Goal: Entertainment & Leisure: Browse casually

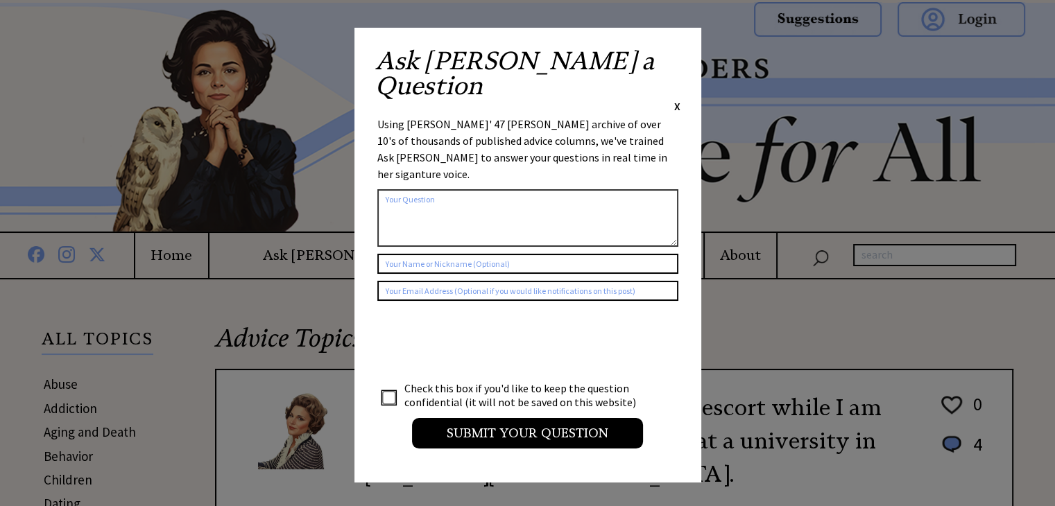
click at [679, 99] on span "X" at bounding box center [677, 106] width 6 height 14
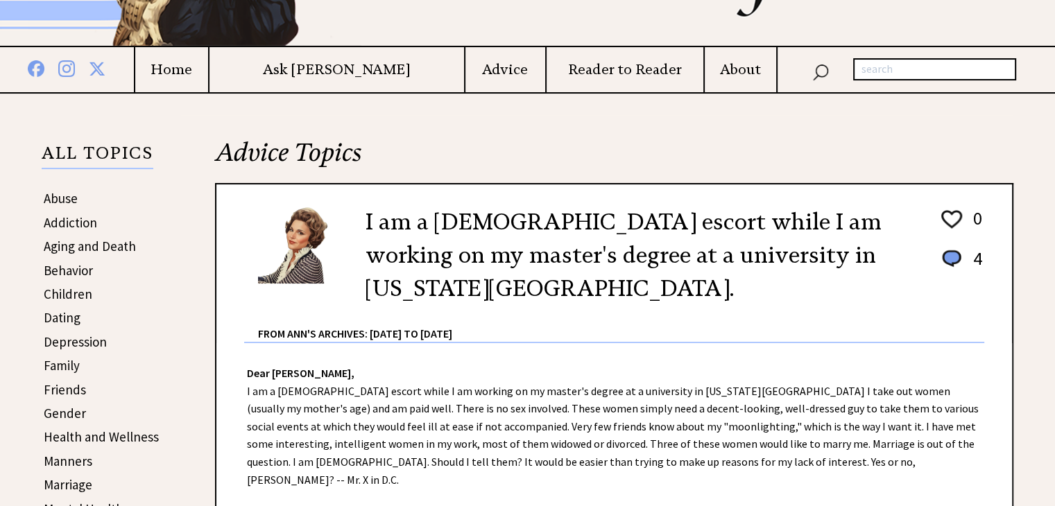
scroll to position [208, 0]
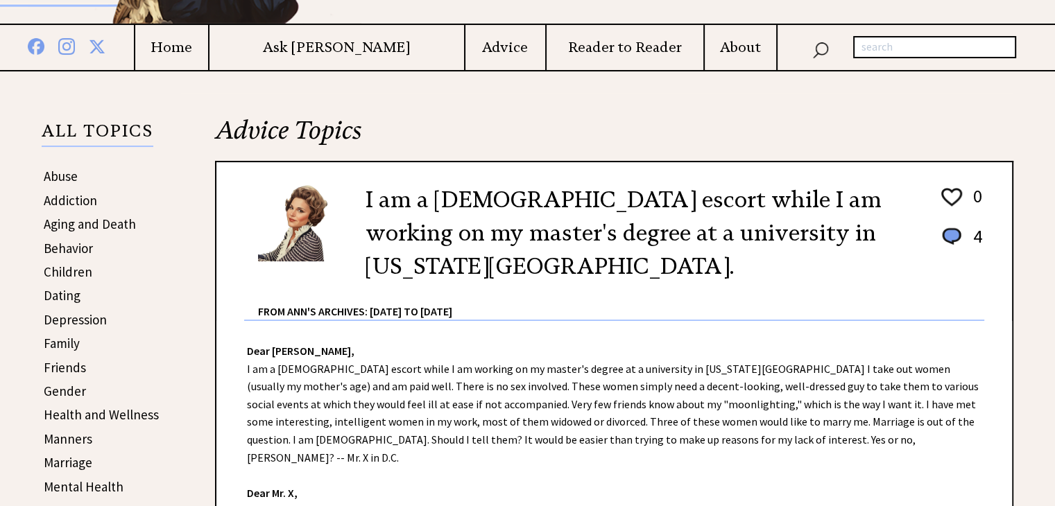
click at [63, 383] on link "Gender" at bounding box center [65, 391] width 42 height 17
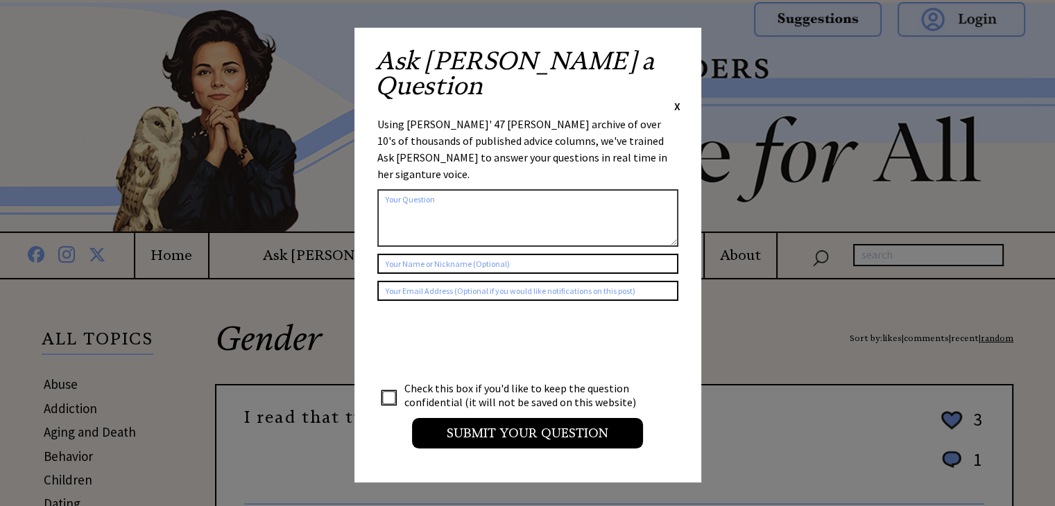
click at [679, 56] on div "Ask Ann a Question X Using Ann Landers' 47 vear archive of over 10's of thousan…" at bounding box center [527, 255] width 347 height 455
click at [677, 99] on span "X" at bounding box center [677, 106] width 6 height 14
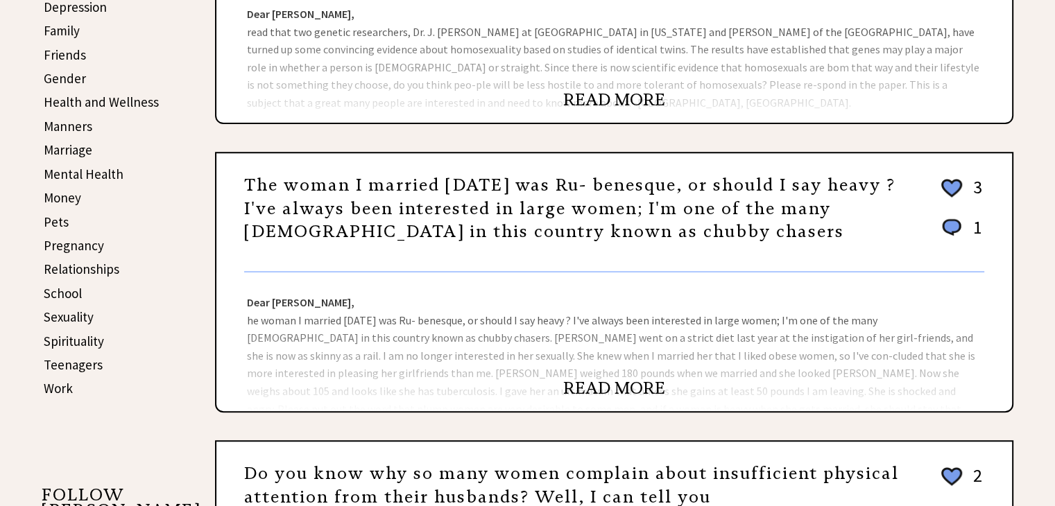
scroll to position [555, 0]
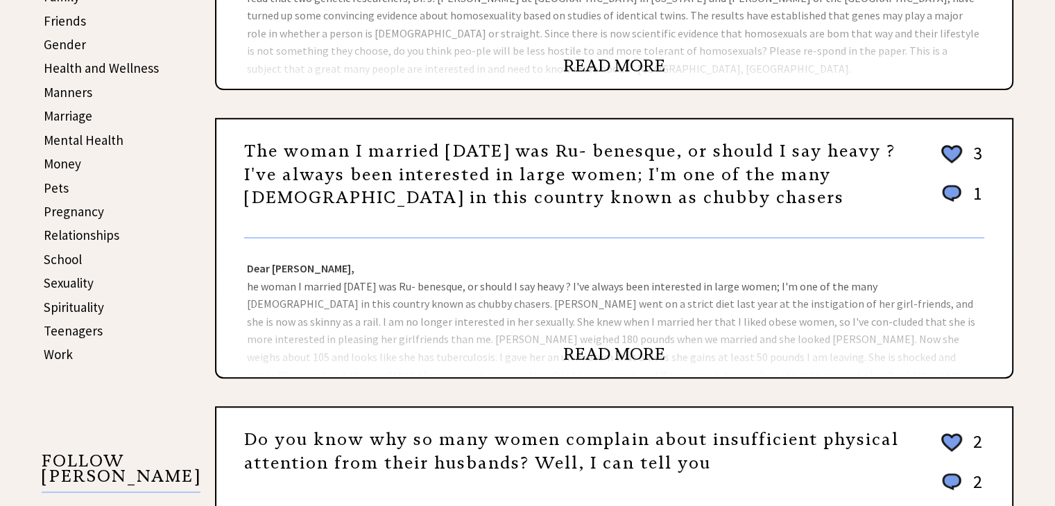
click at [583, 347] on link "READ MORE" at bounding box center [614, 354] width 102 height 21
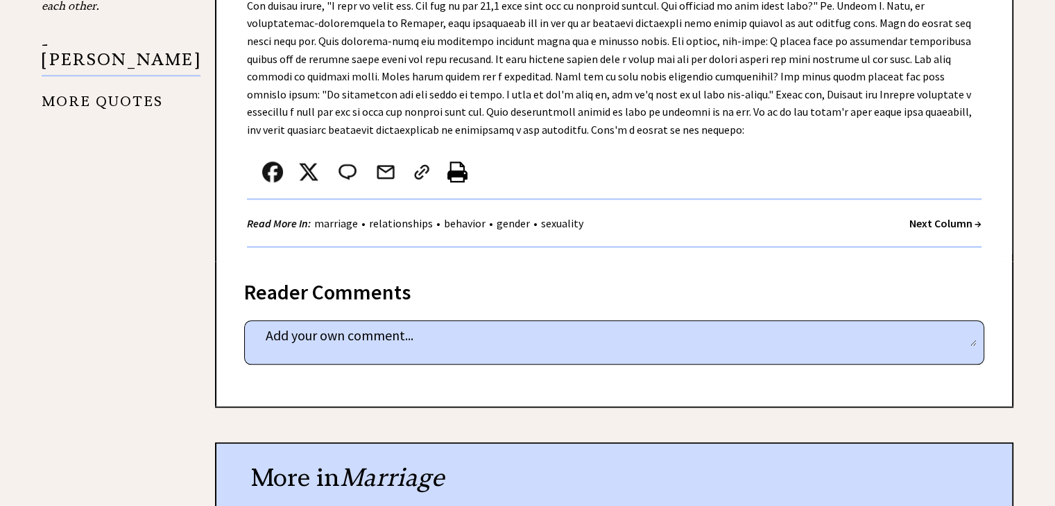
scroll to position [1387, 0]
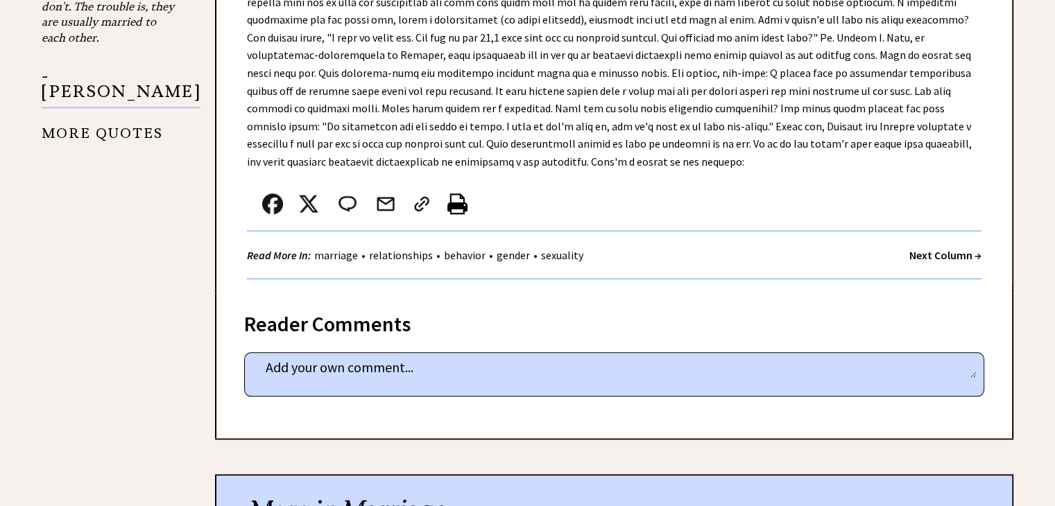
click at [938, 248] on strong "Next Column →" at bounding box center [945, 255] width 72 height 14
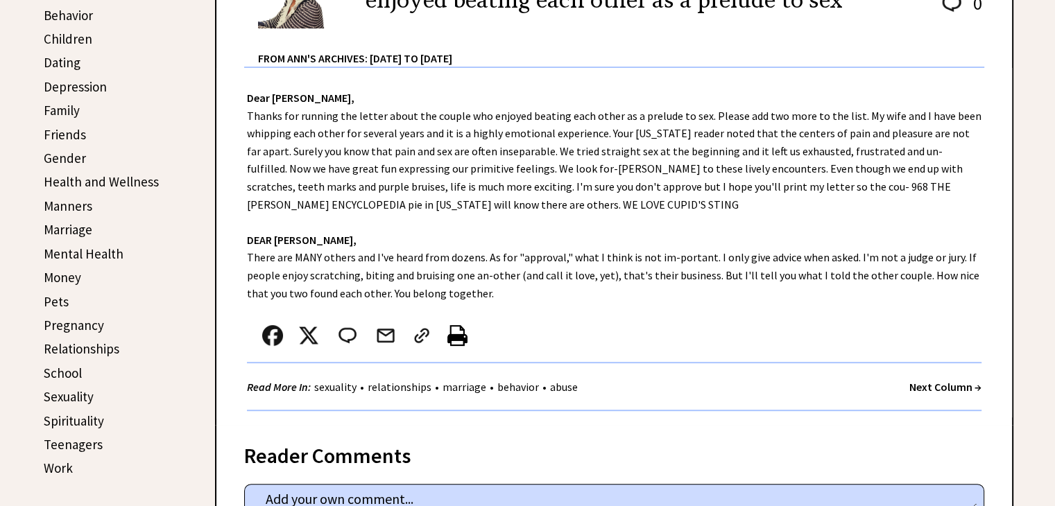
scroll to position [485, 0]
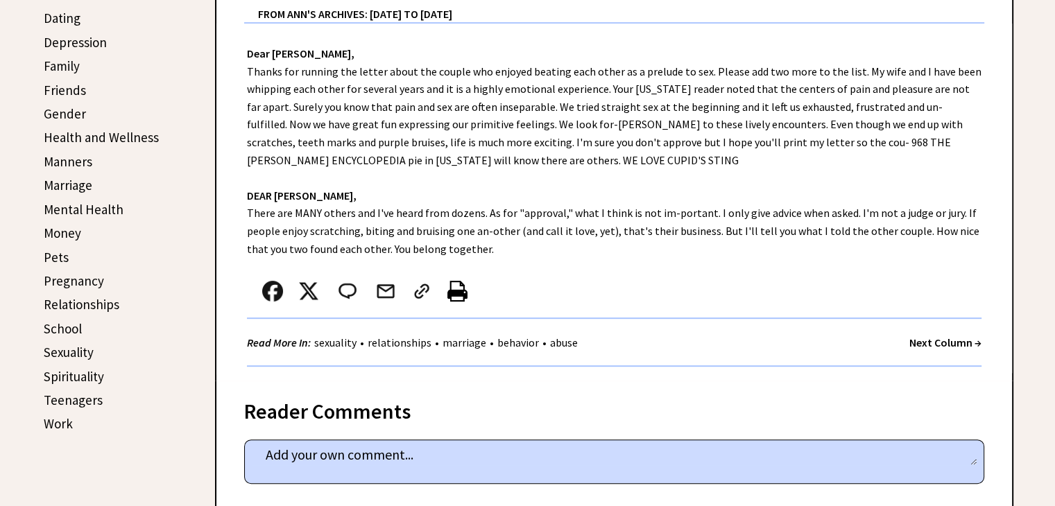
click at [926, 338] on strong "Next Column →" at bounding box center [945, 343] width 72 height 14
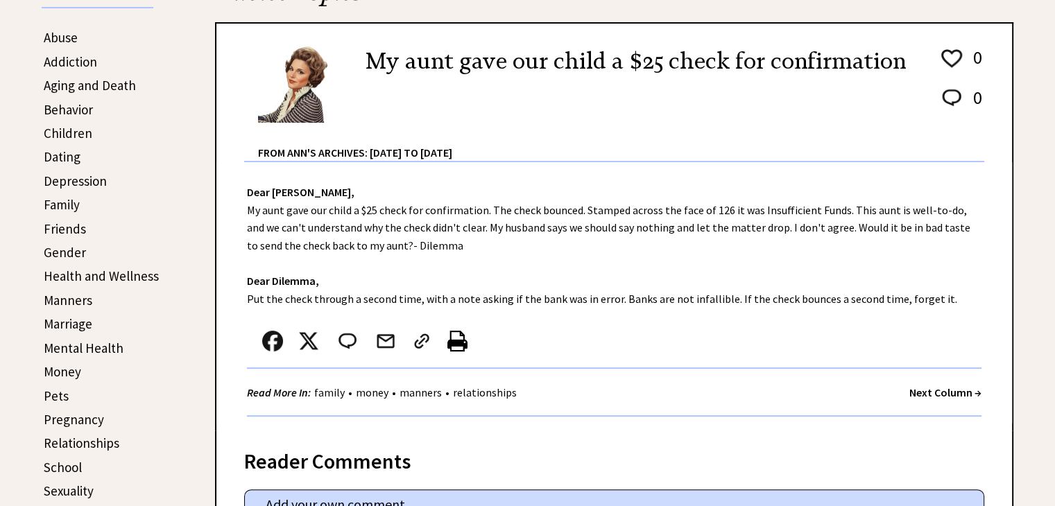
scroll to position [416, 0]
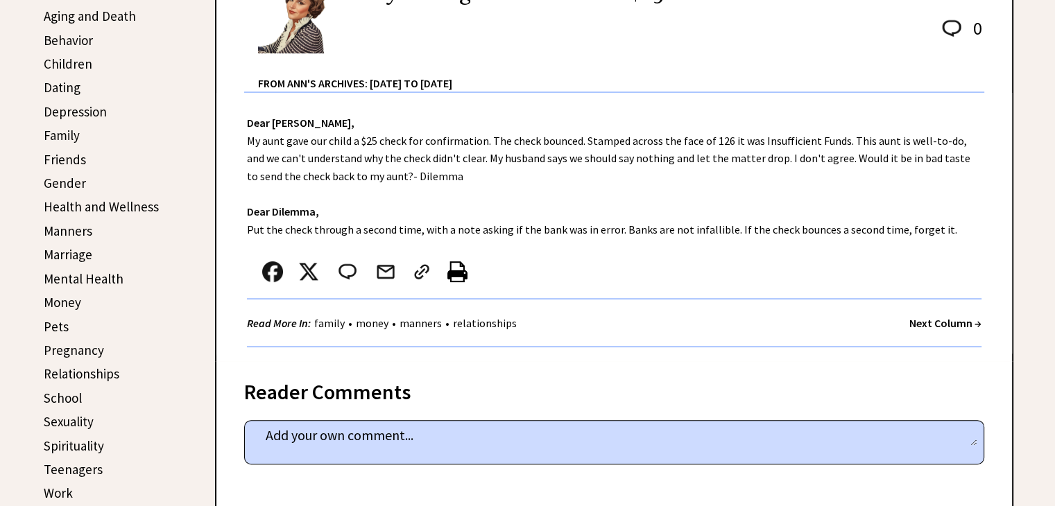
click at [943, 317] on strong "Next Column →" at bounding box center [945, 323] width 72 height 14
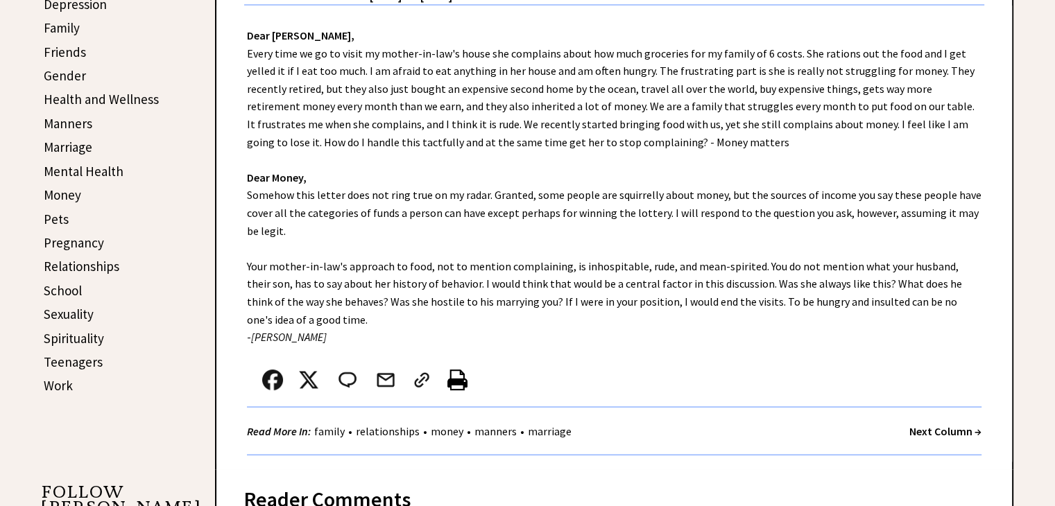
scroll to position [555, 0]
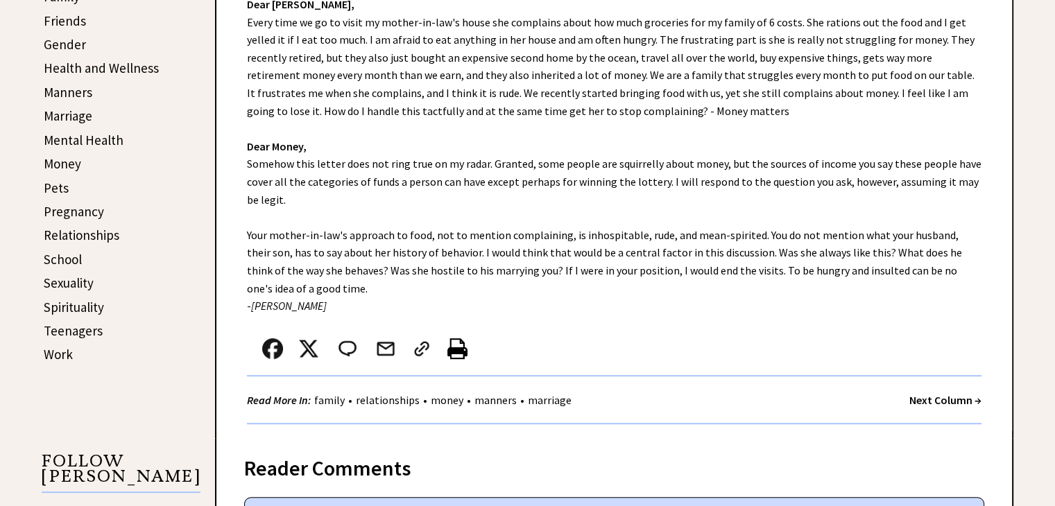
click at [932, 399] on strong "Next Column →" at bounding box center [945, 400] width 72 height 14
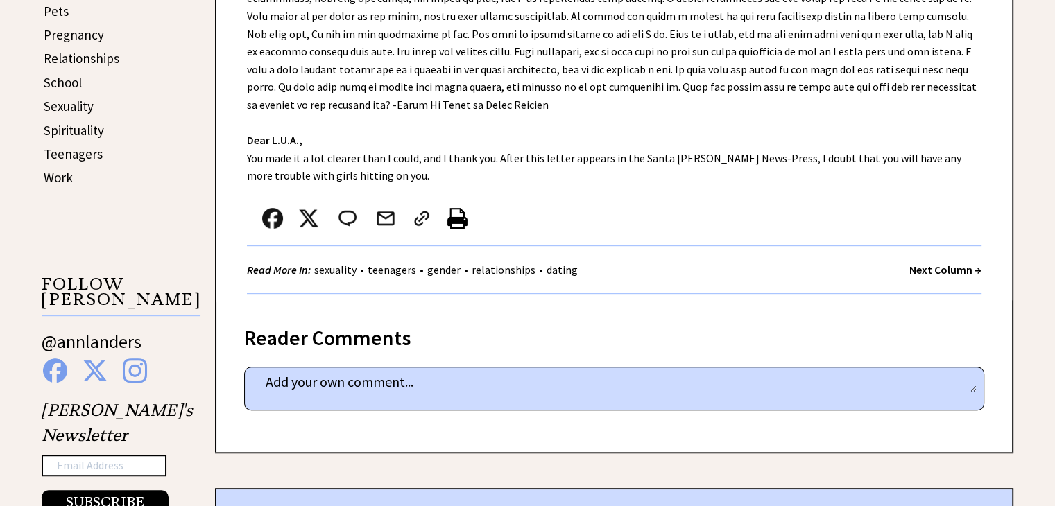
scroll to position [763, 0]
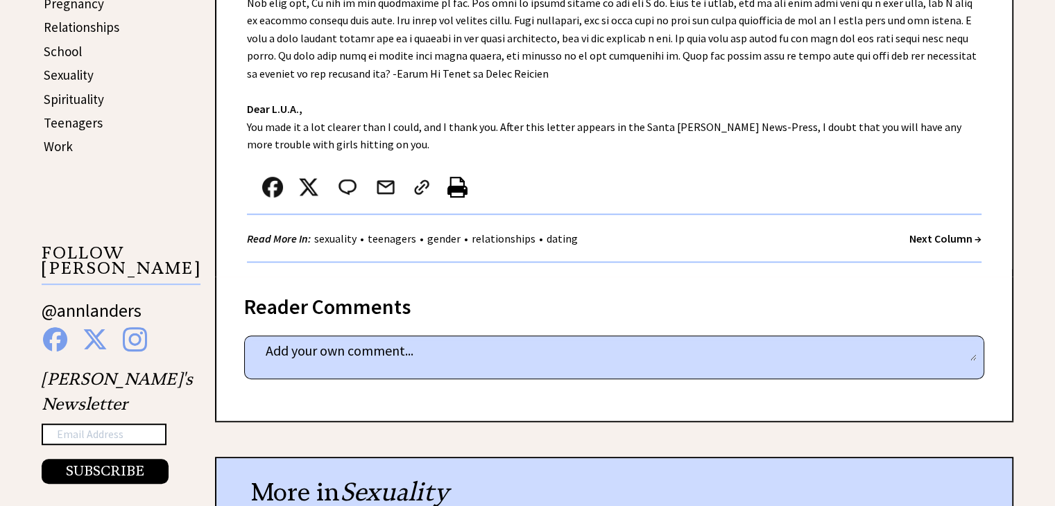
click at [925, 240] on strong "Next Column →" at bounding box center [945, 239] width 72 height 14
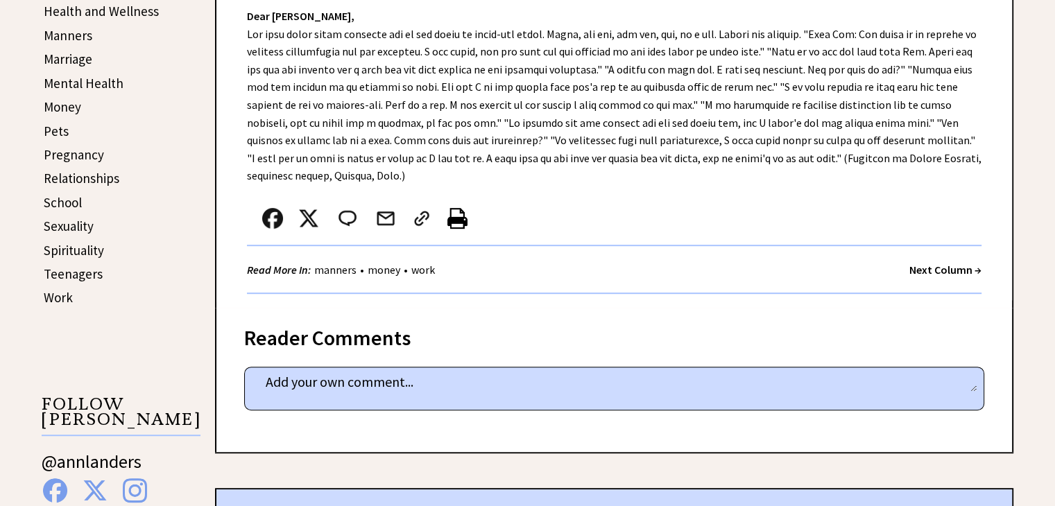
scroll to position [624, 0]
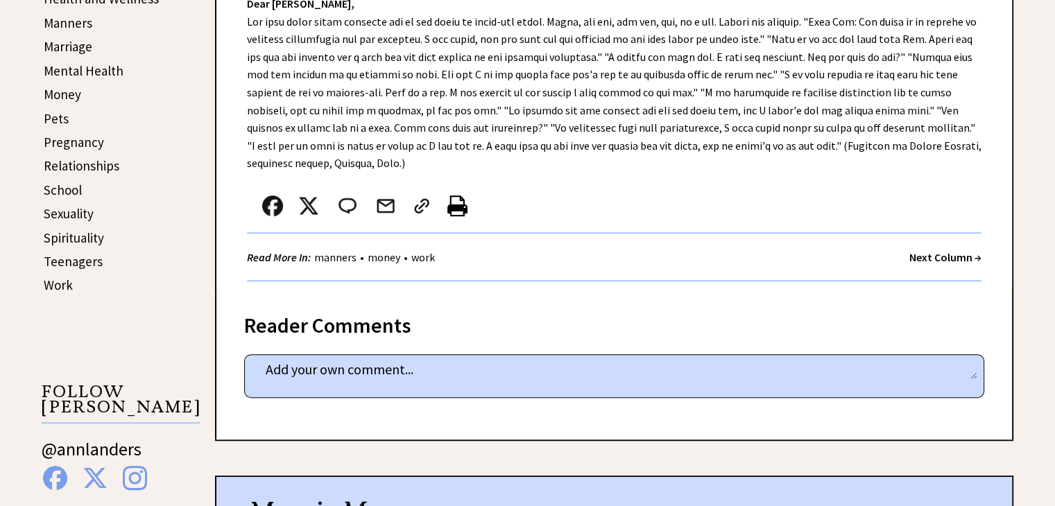
click at [943, 257] on strong "Next Column →" at bounding box center [945, 257] width 72 height 14
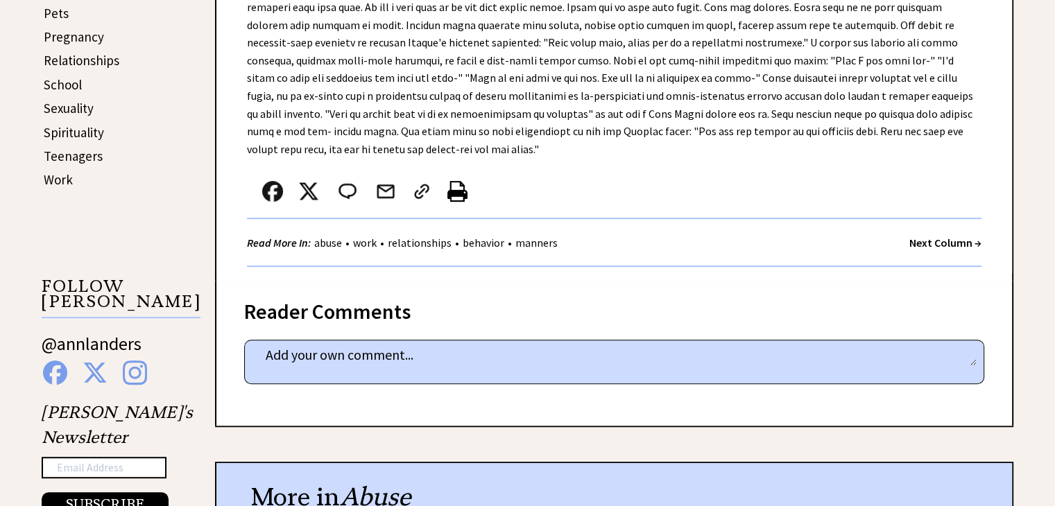
scroll to position [832, 0]
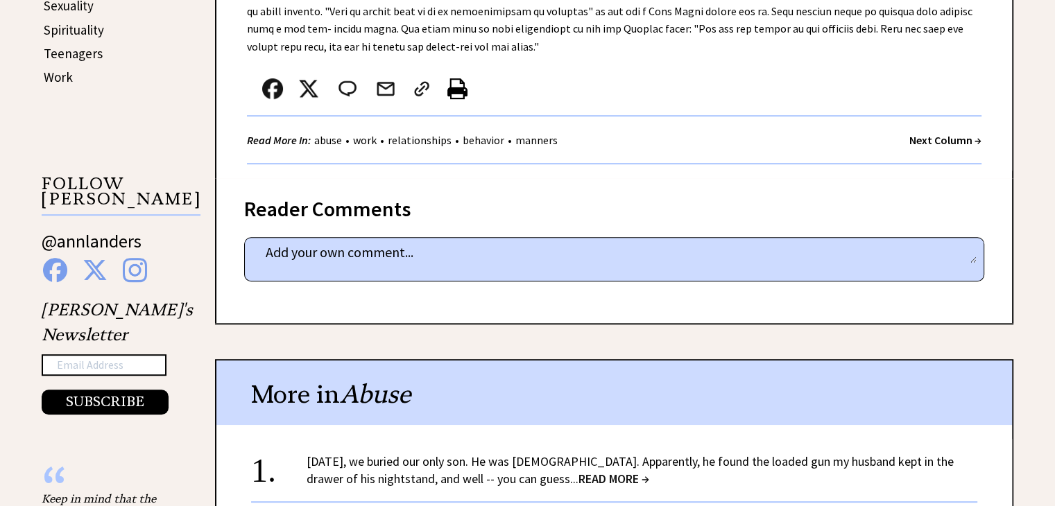
click at [948, 142] on strong "Next Column →" at bounding box center [945, 140] width 72 height 14
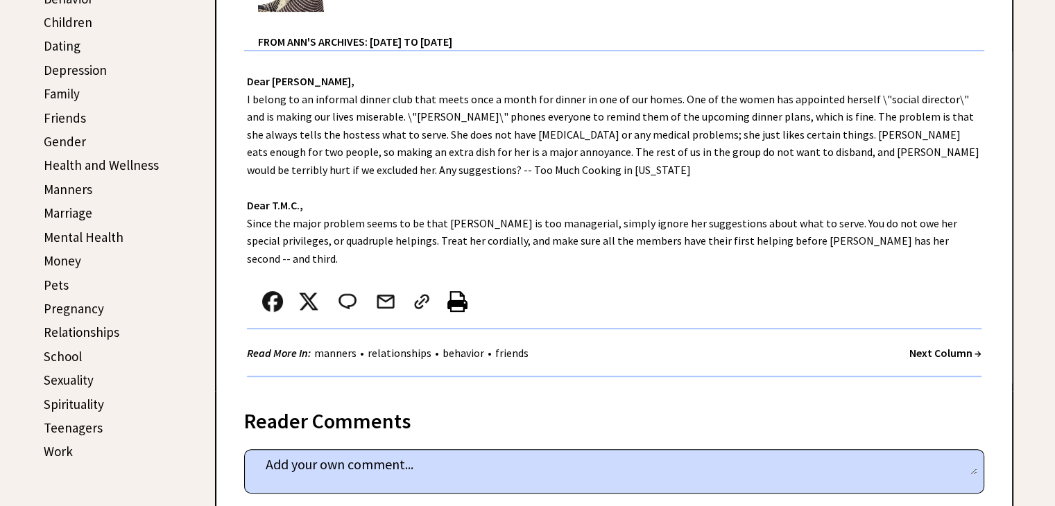
scroll to position [485, 0]
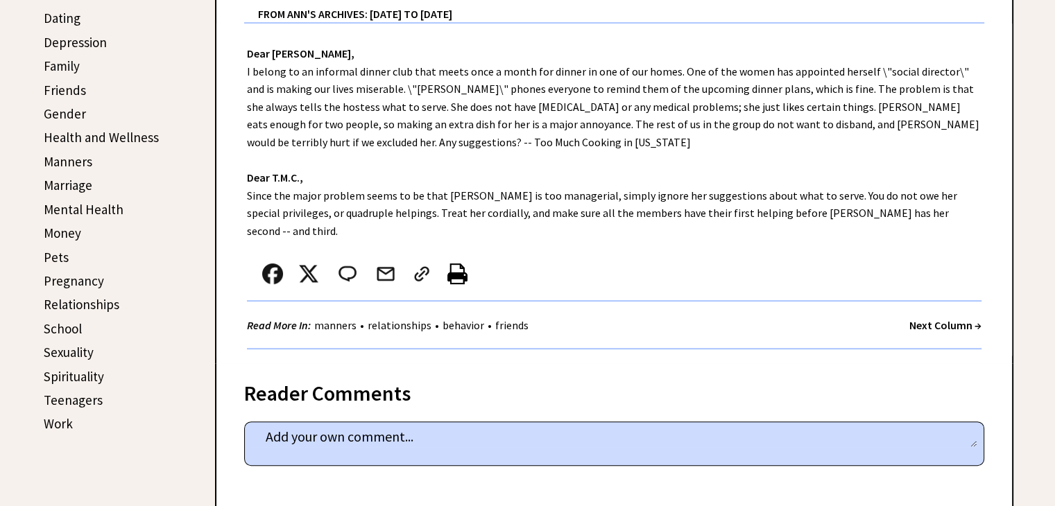
click at [928, 318] on strong "Next Column →" at bounding box center [945, 325] width 72 height 14
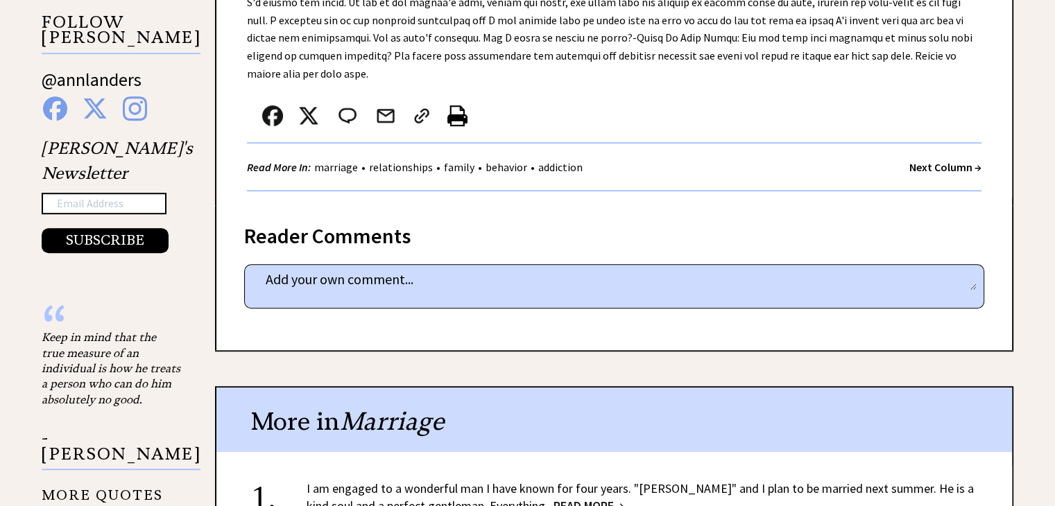
scroll to position [971, 0]
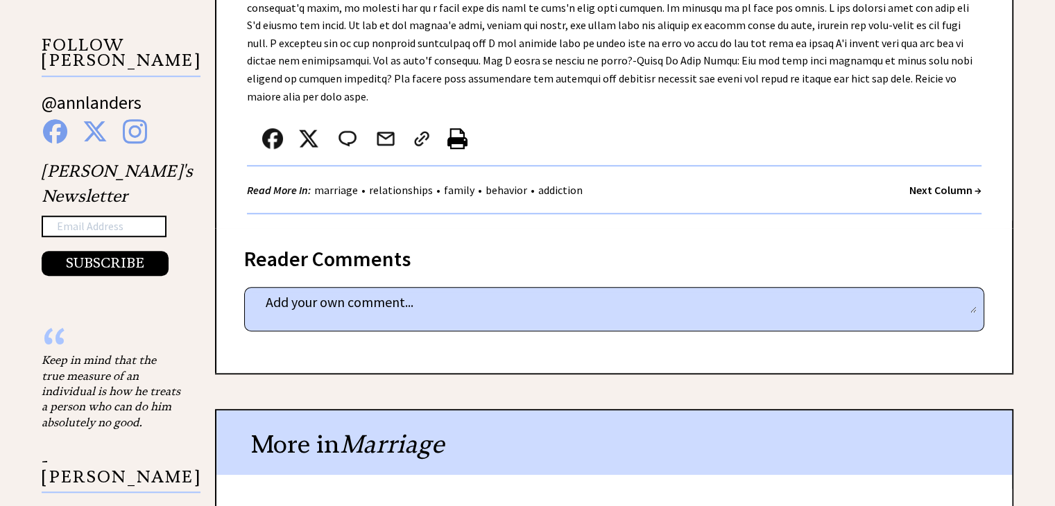
click at [939, 183] on strong "Next Column →" at bounding box center [945, 190] width 72 height 14
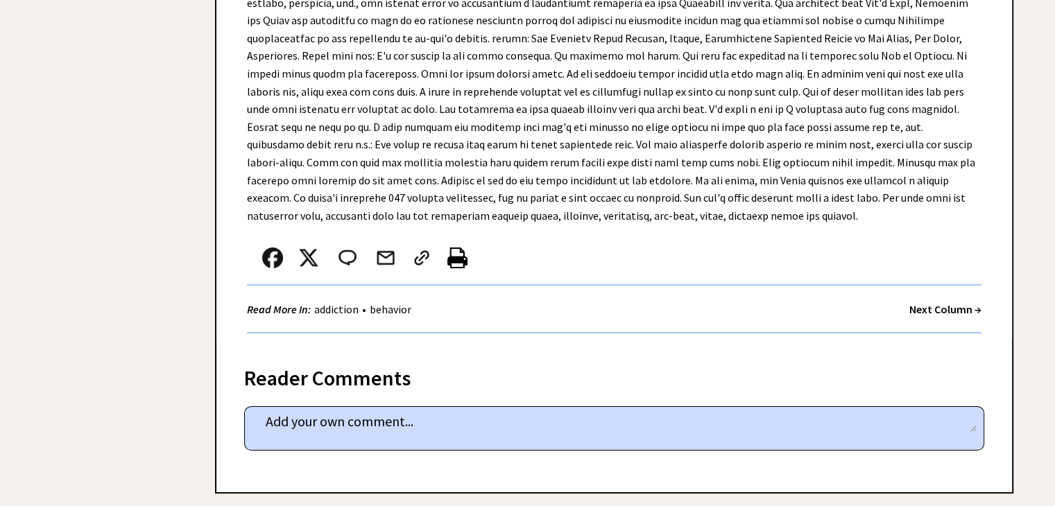
scroll to position [5131, 0]
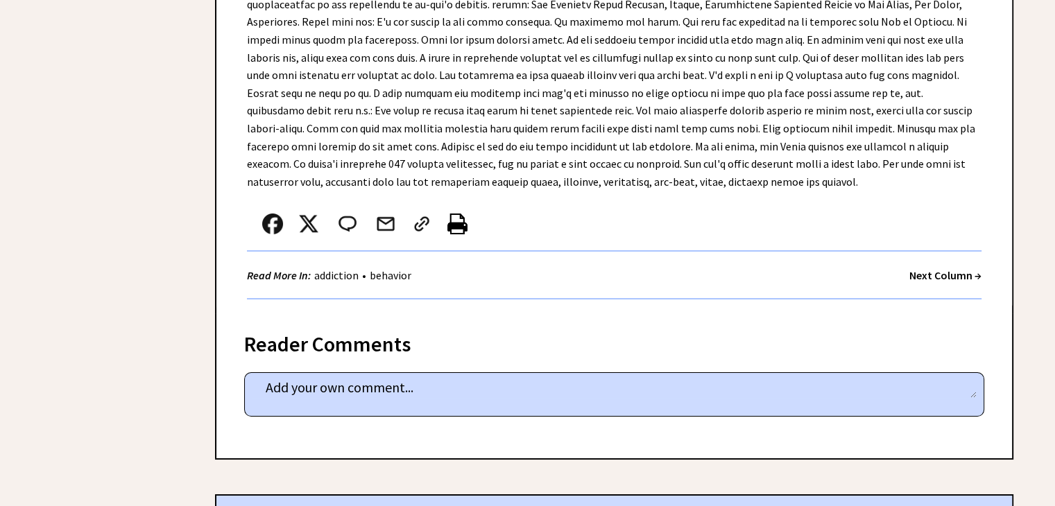
click at [932, 268] on strong "Next Column →" at bounding box center [945, 275] width 72 height 14
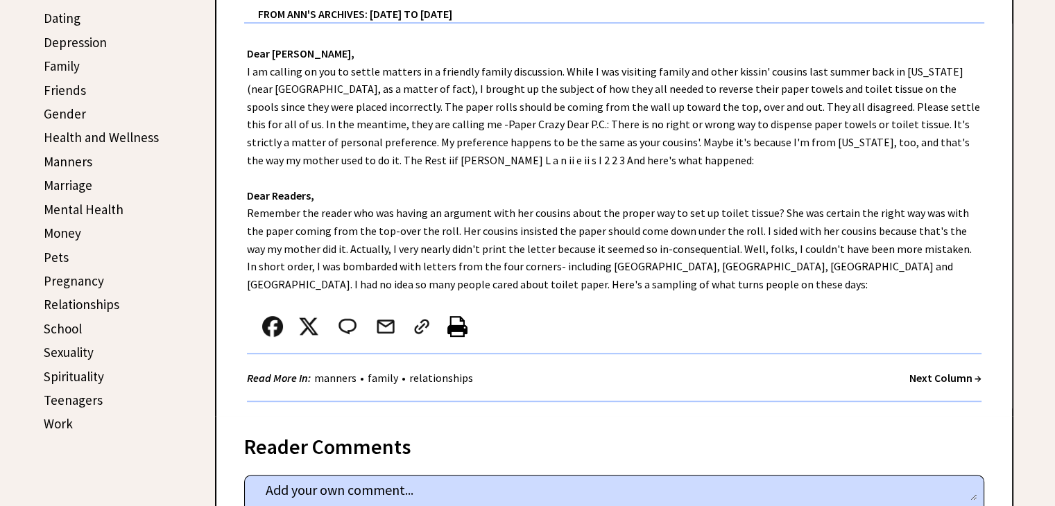
scroll to position [555, 0]
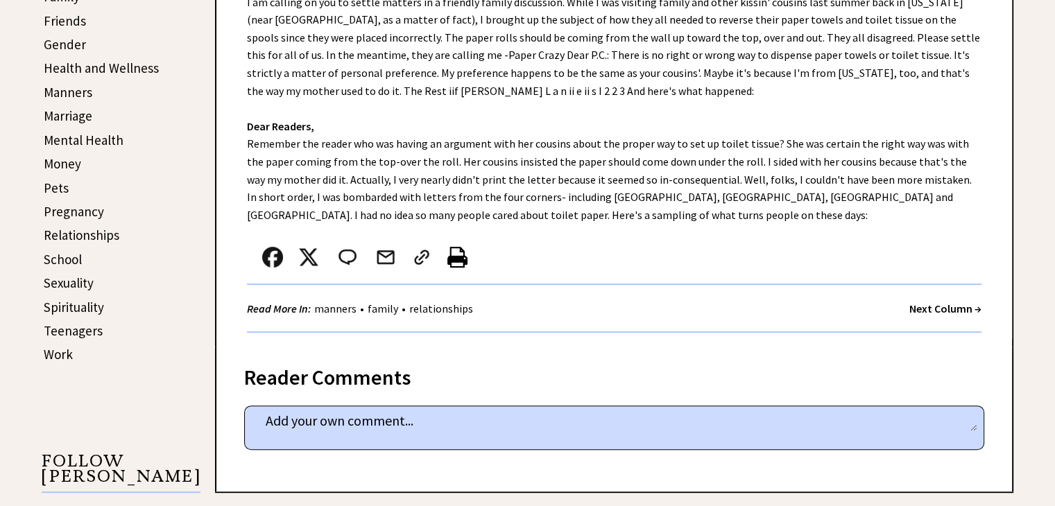
click at [940, 309] on strong "Next Column →" at bounding box center [945, 309] width 72 height 14
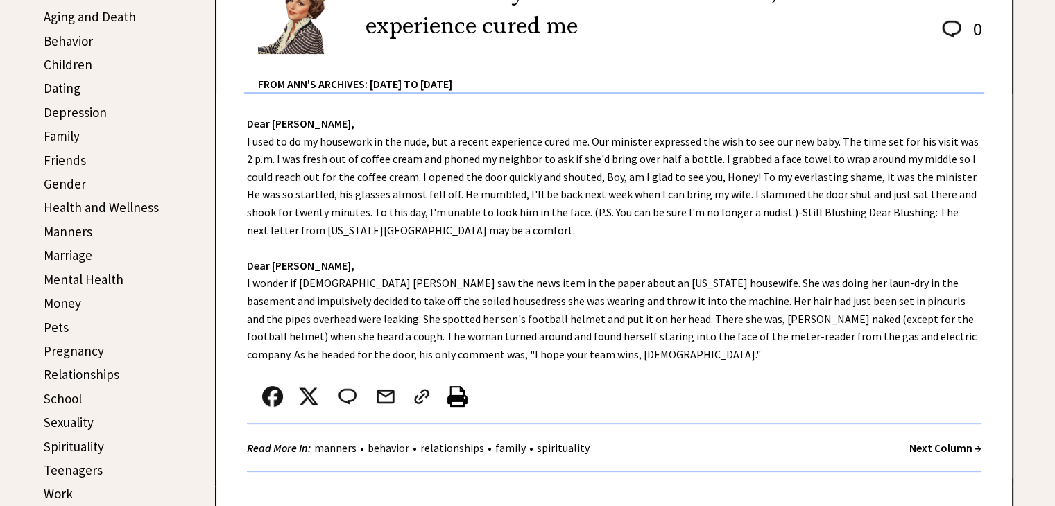
scroll to position [416, 0]
click at [918, 442] on strong "Next Column →" at bounding box center [945, 447] width 72 height 14
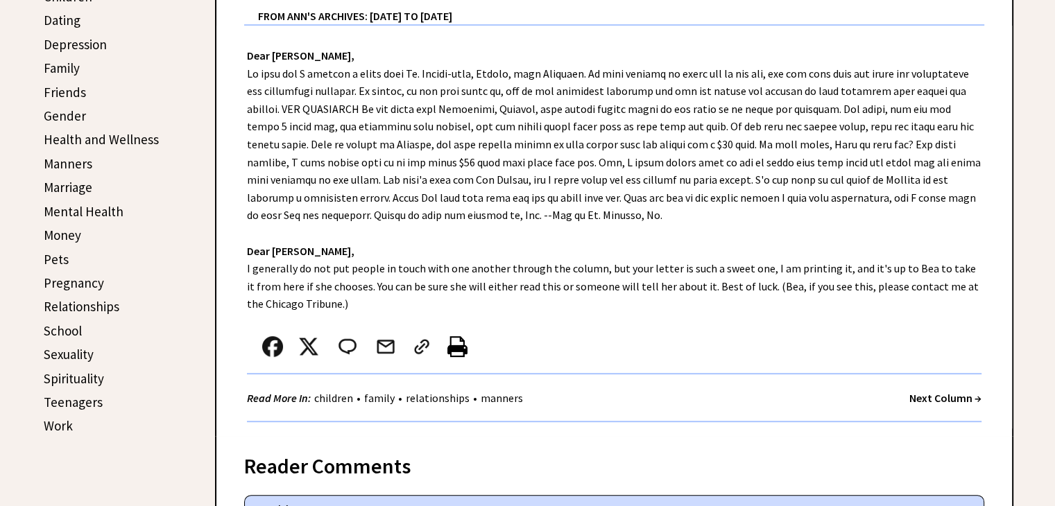
scroll to position [485, 0]
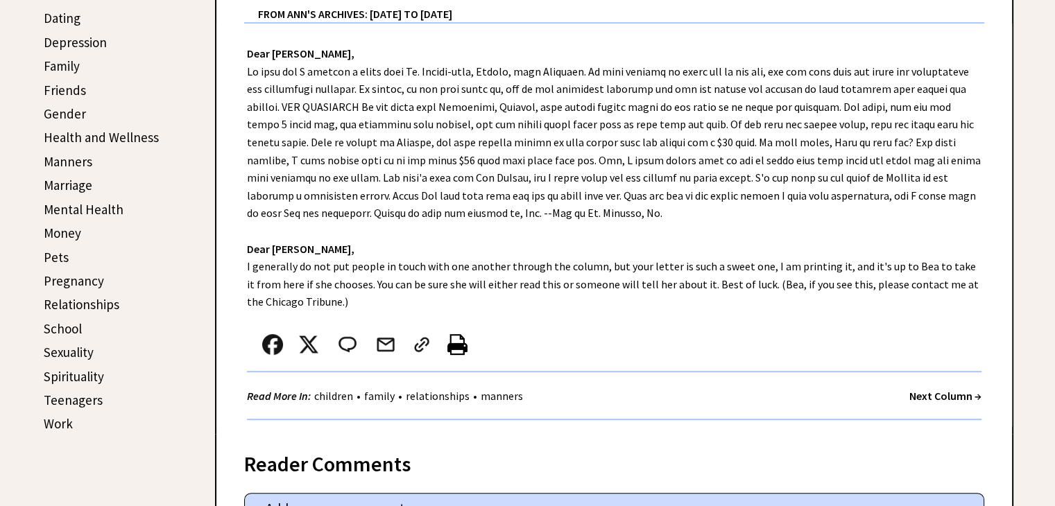
click at [916, 392] on strong "Next Column →" at bounding box center [945, 396] width 72 height 14
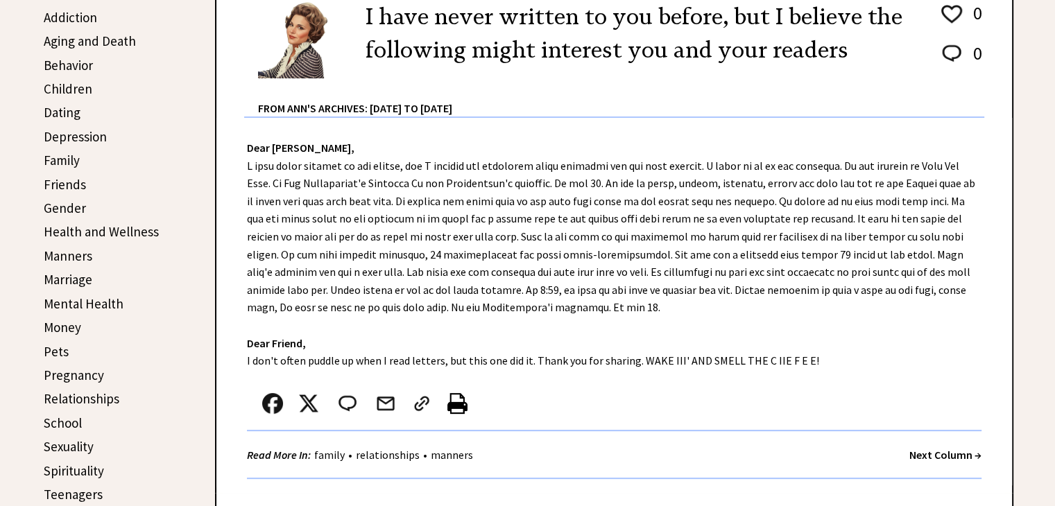
scroll to position [416, 0]
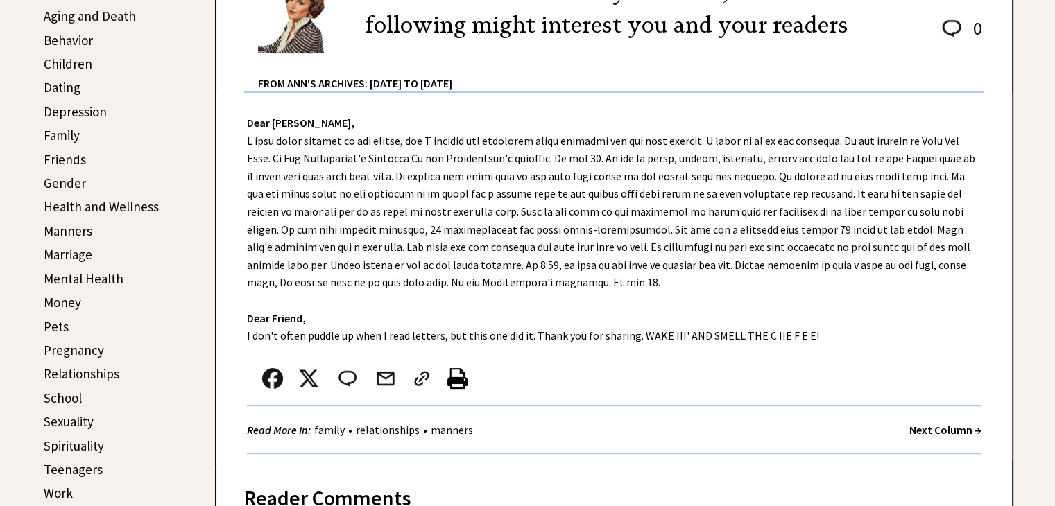
click at [939, 431] on strong "Next Column →" at bounding box center [945, 430] width 72 height 14
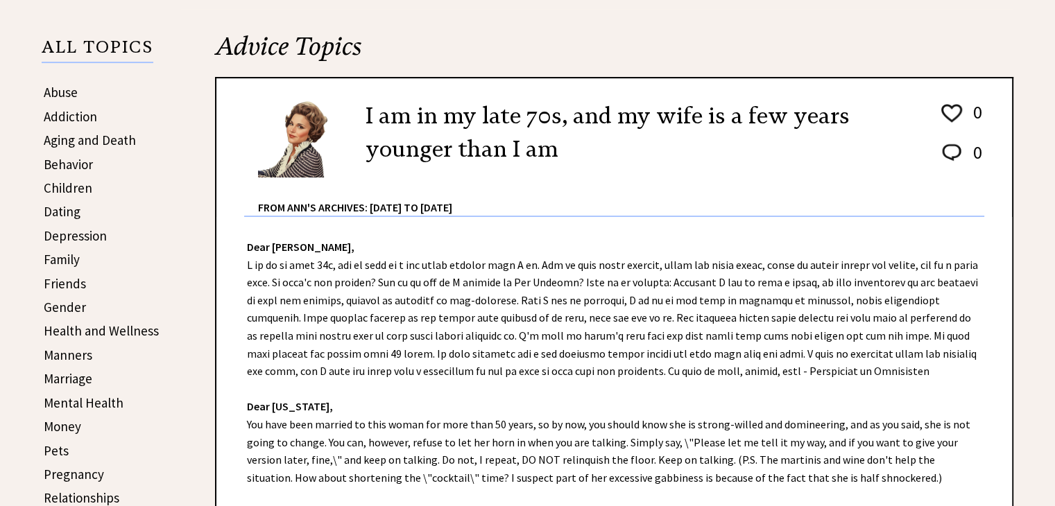
scroll to position [416, 0]
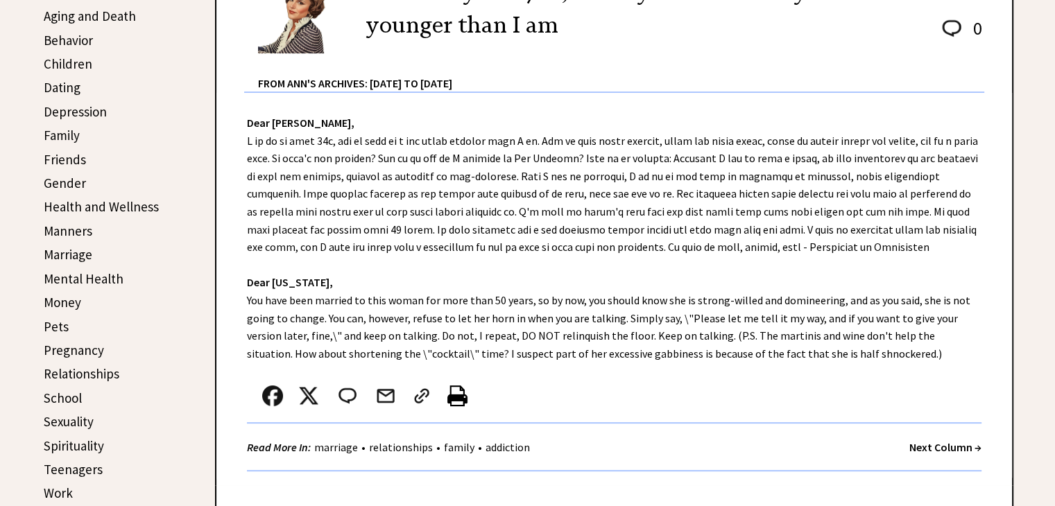
click at [914, 444] on strong "Next Column →" at bounding box center [945, 447] width 72 height 14
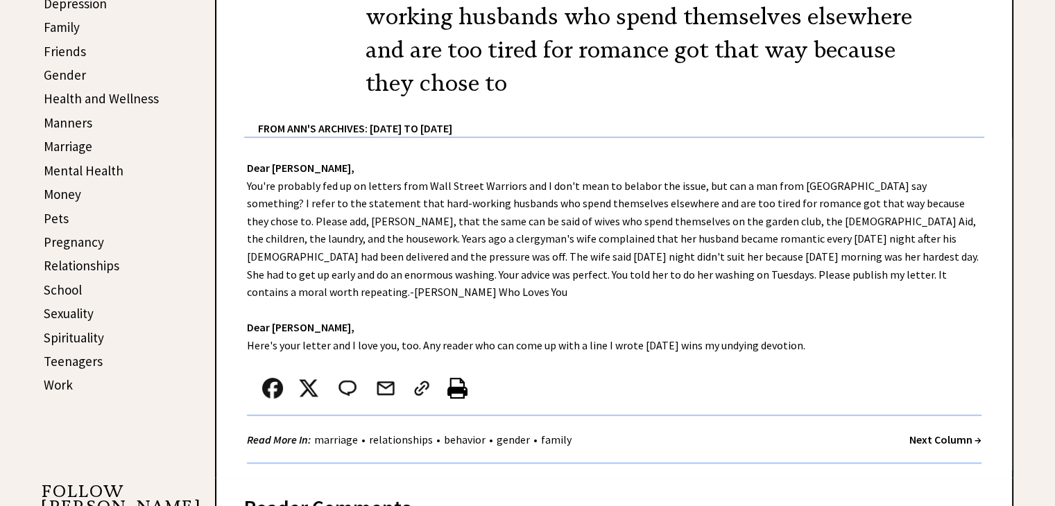
scroll to position [555, 0]
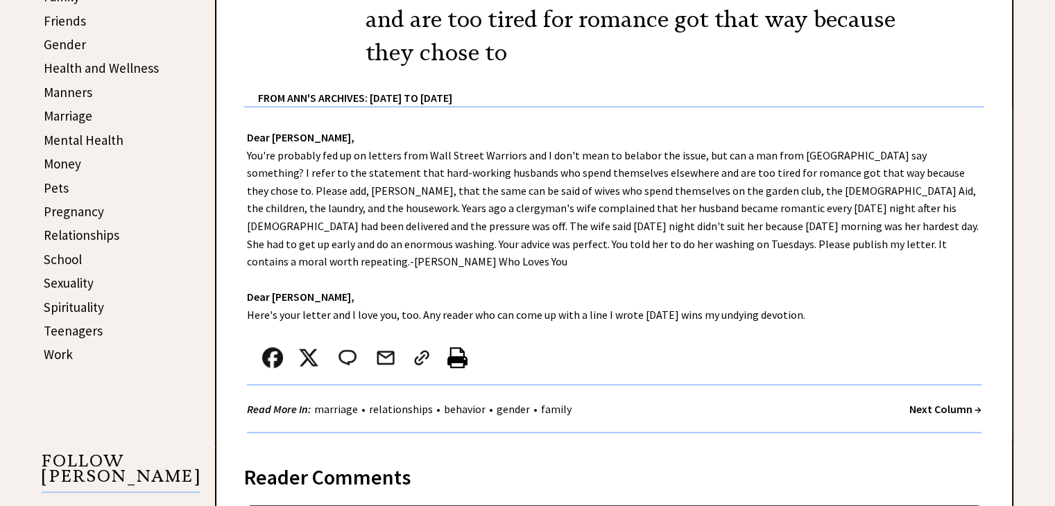
click at [941, 402] on strong "Next Column →" at bounding box center [945, 409] width 72 height 14
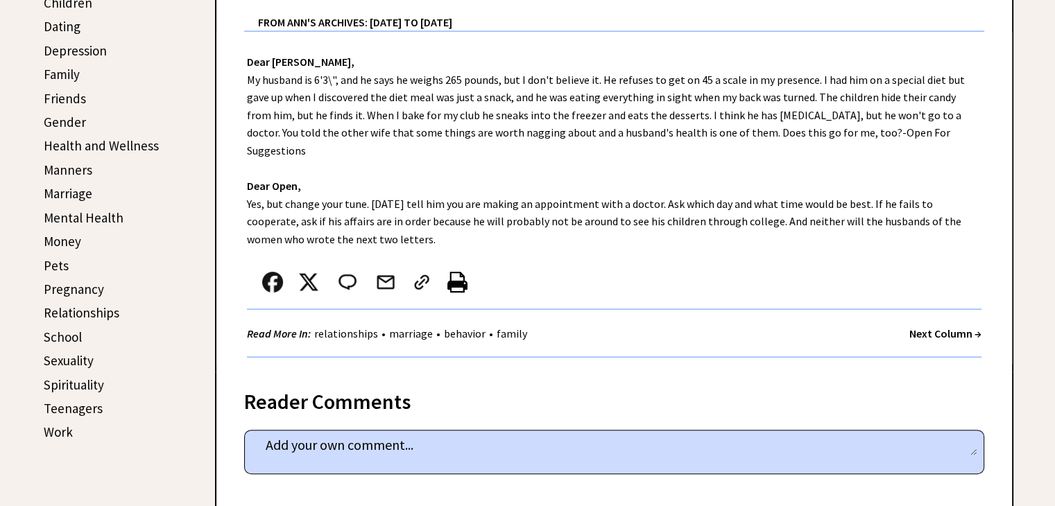
scroll to position [485, 0]
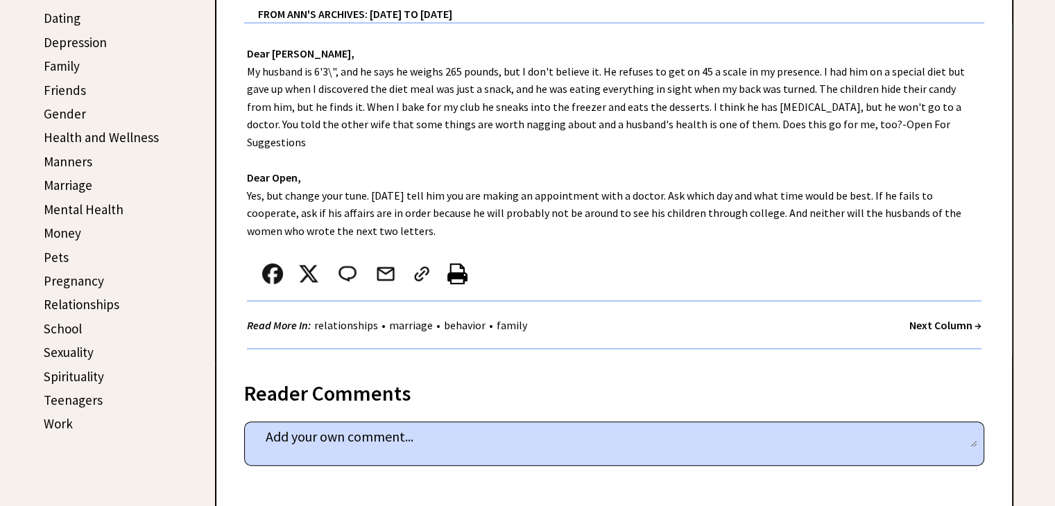
click at [927, 318] on strong "Next Column →" at bounding box center [945, 325] width 72 height 14
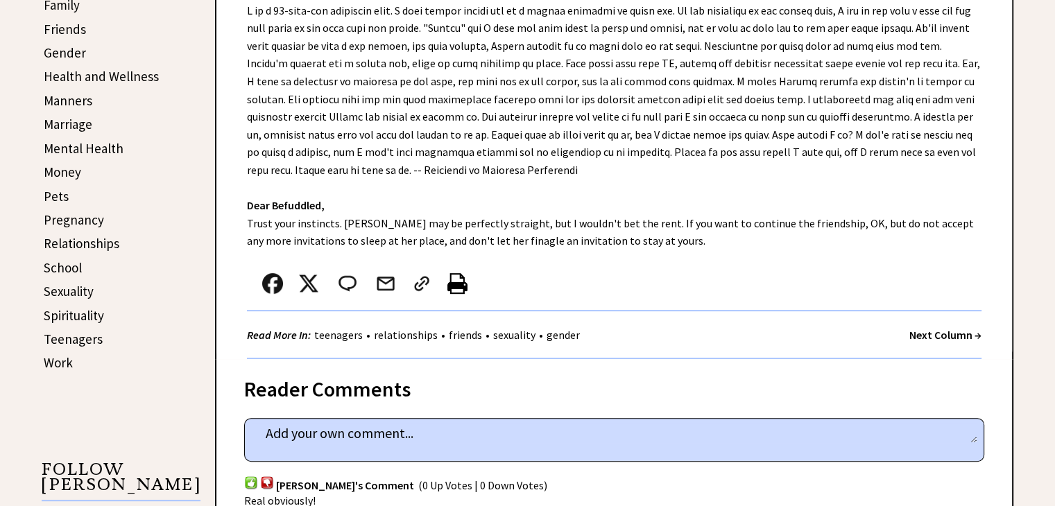
scroll to position [555, 0]
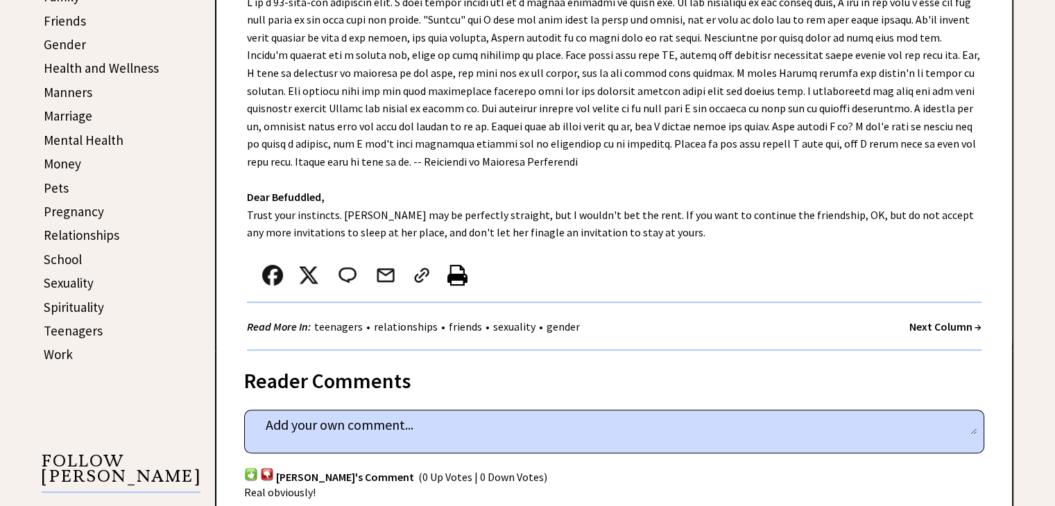
click at [950, 324] on strong "Next Column →" at bounding box center [945, 327] width 72 height 14
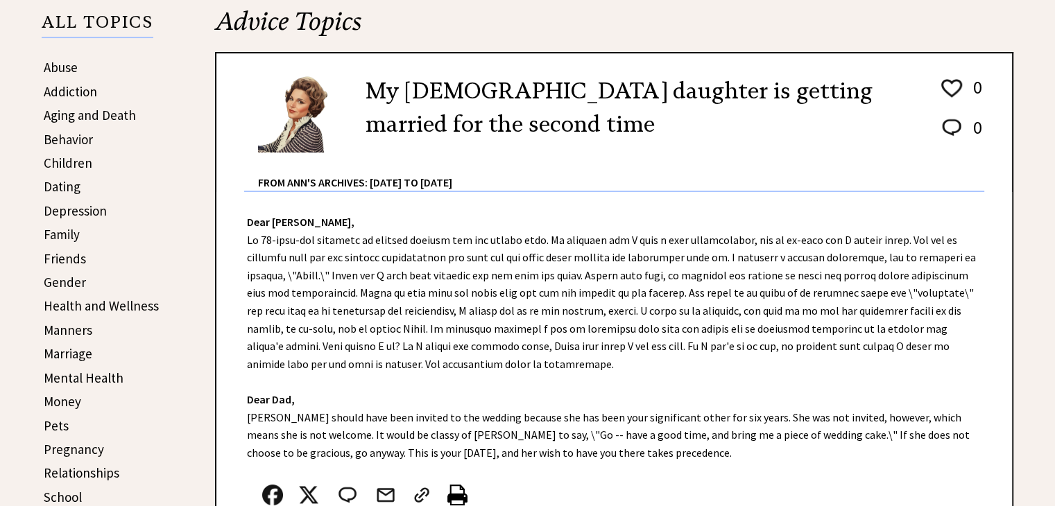
scroll to position [416, 0]
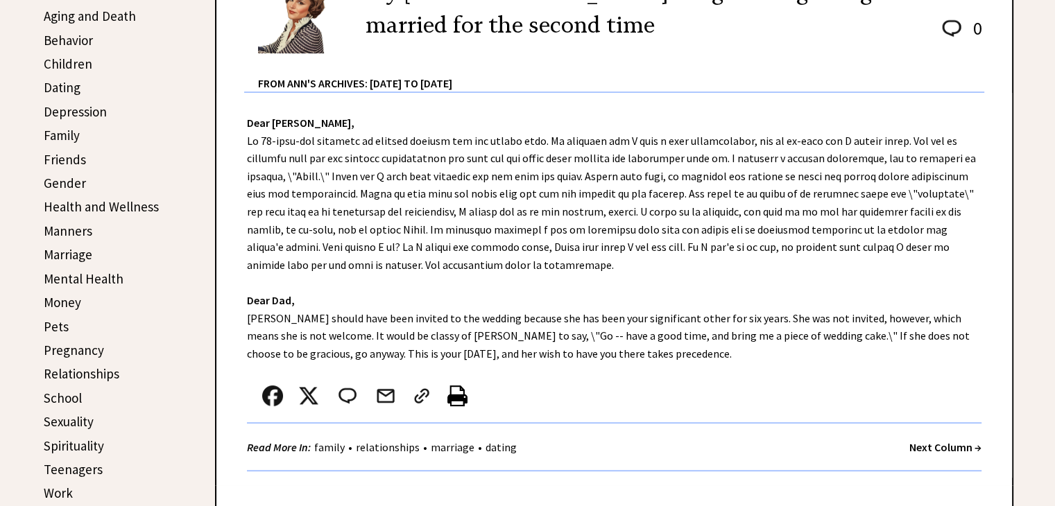
click at [944, 442] on strong "Next Column →" at bounding box center [945, 447] width 72 height 14
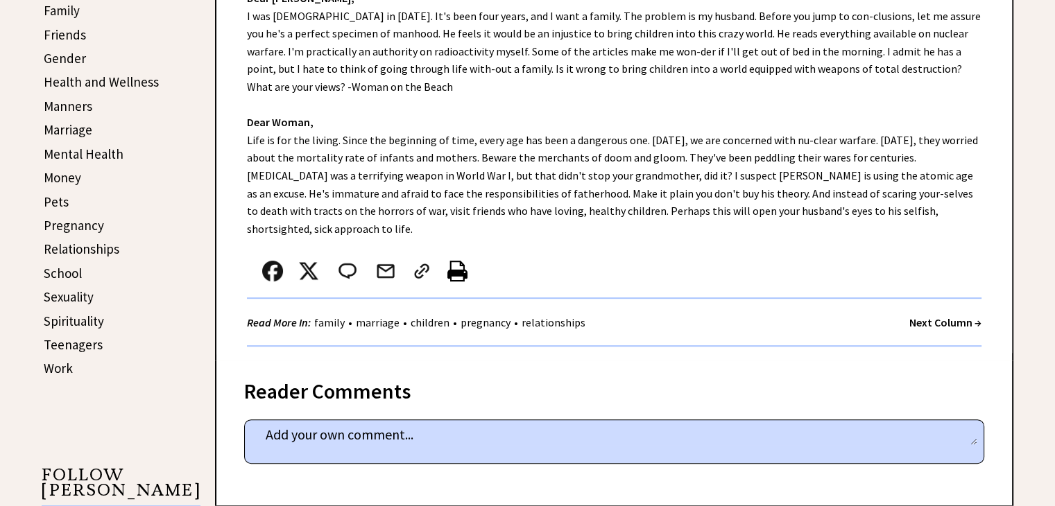
scroll to position [555, 0]
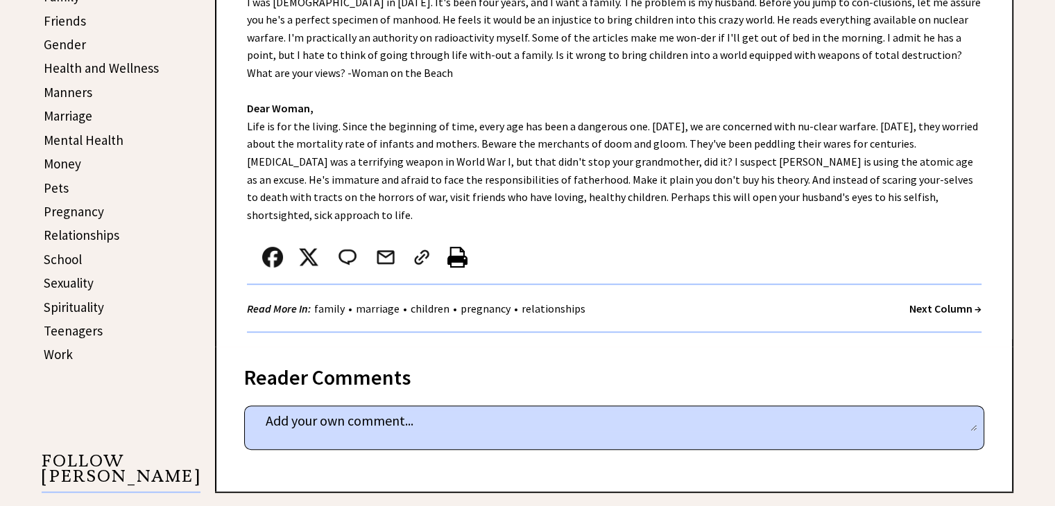
click at [914, 302] on strong "Next Column →" at bounding box center [945, 309] width 72 height 14
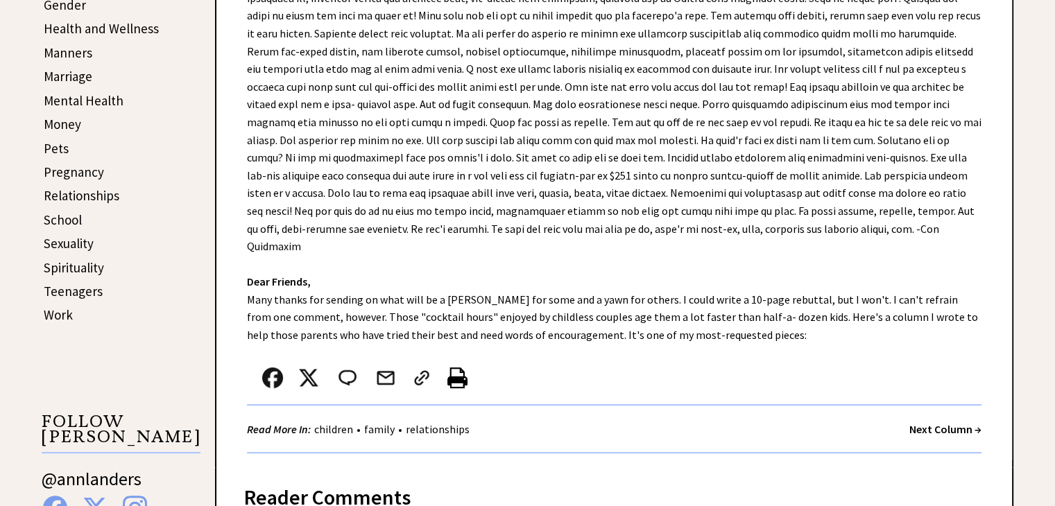
scroll to position [693, 0]
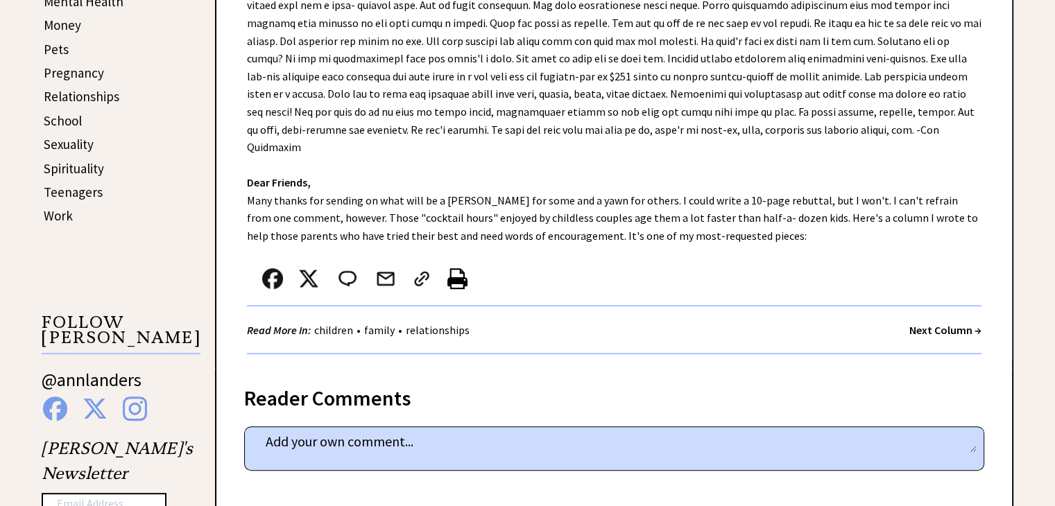
click at [935, 323] on strong "Next Column →" at bounding box center [945, 330] width 72 height 14
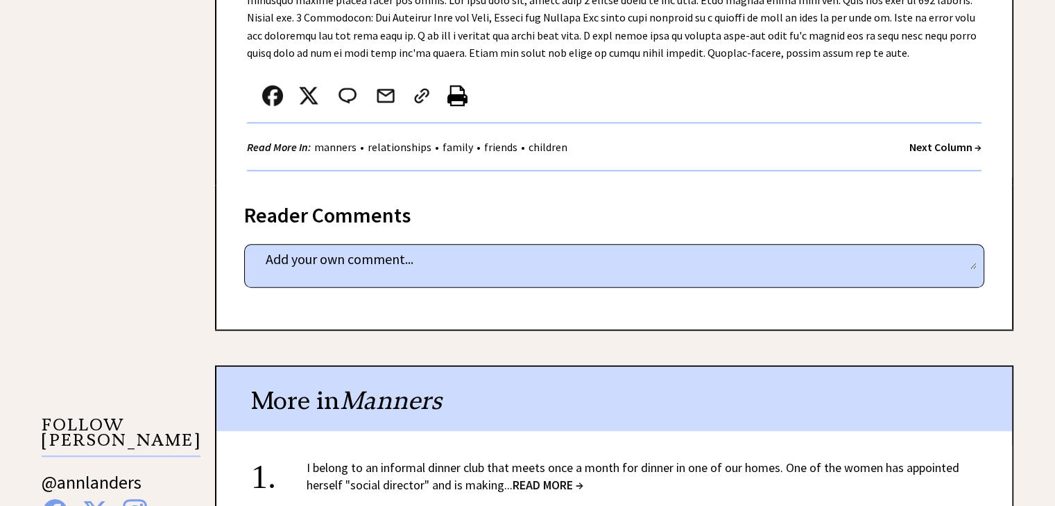
scroll to position [1109, 0]
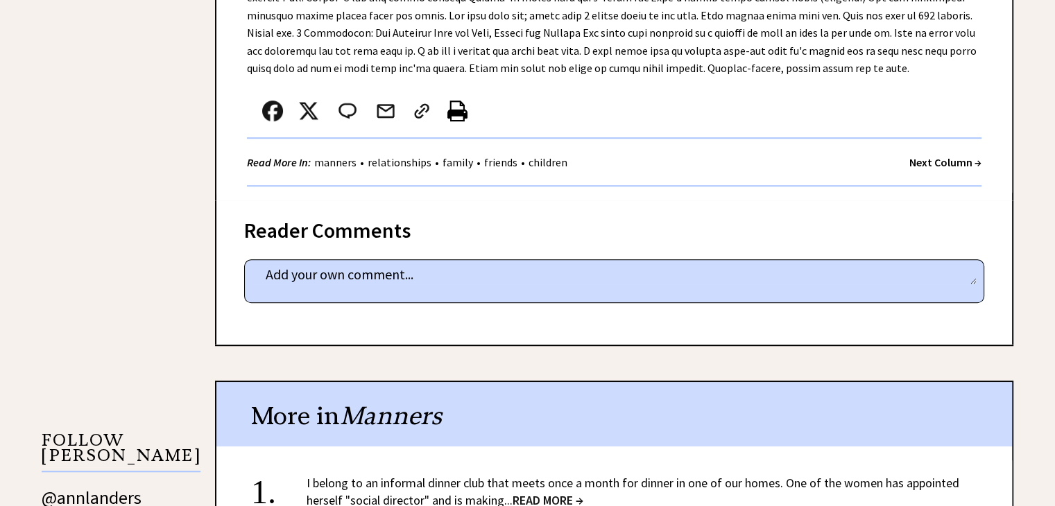
click at [919, 164] on strong "Next Column →" at bounding box center [945, 162] width 72 height 14
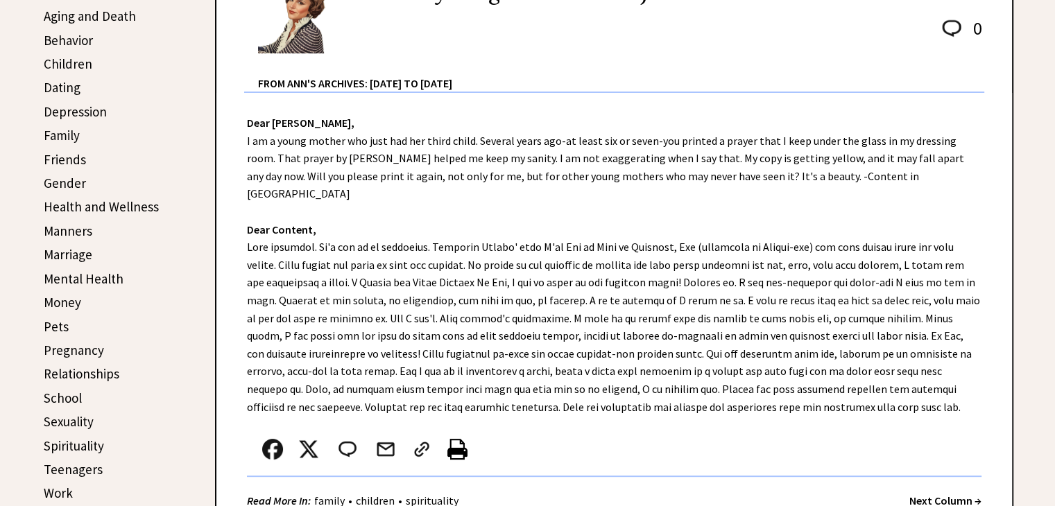
scroll to position [485, 0]
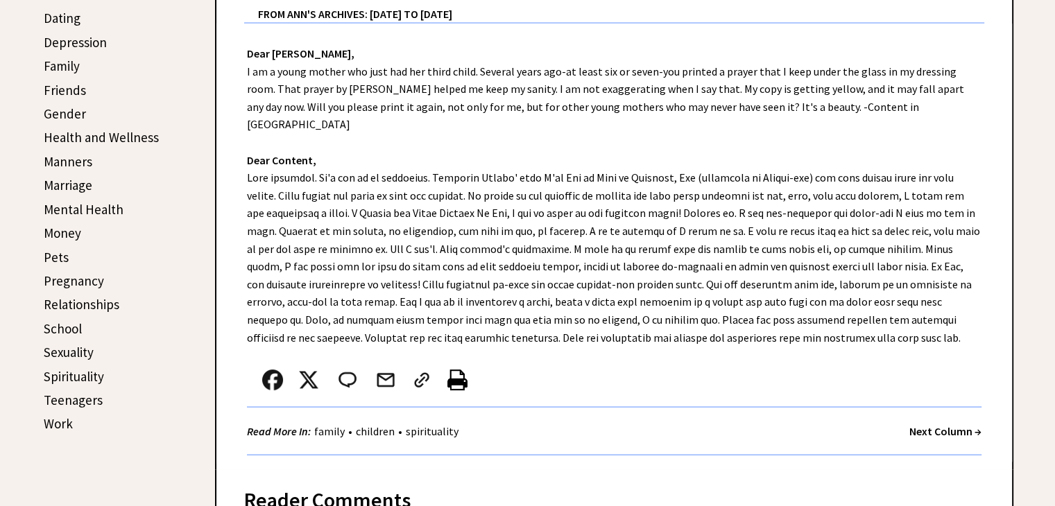
click at [944, 424] on strong "Next Column →" at bounding box center [945, 431] width 72 height 14
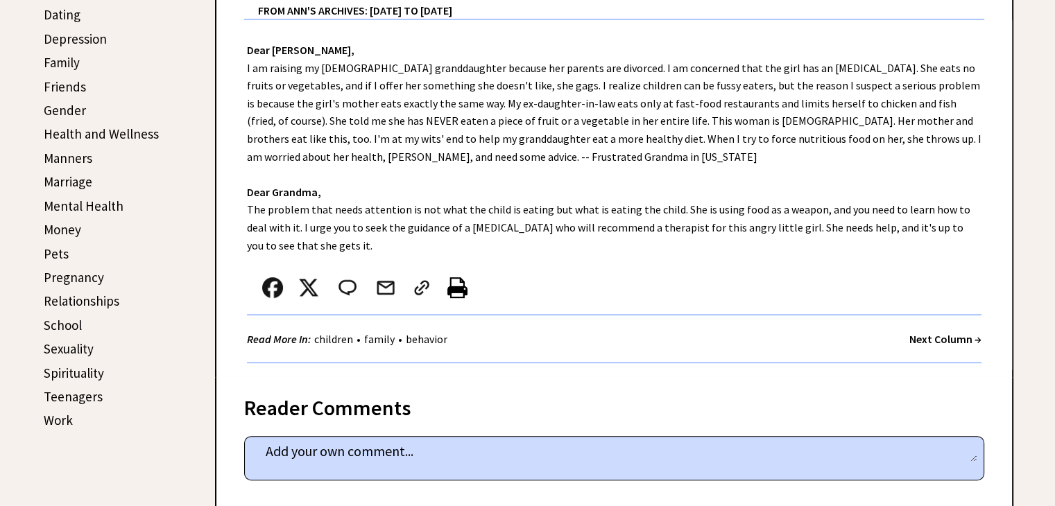
scroll to position [555, 0]
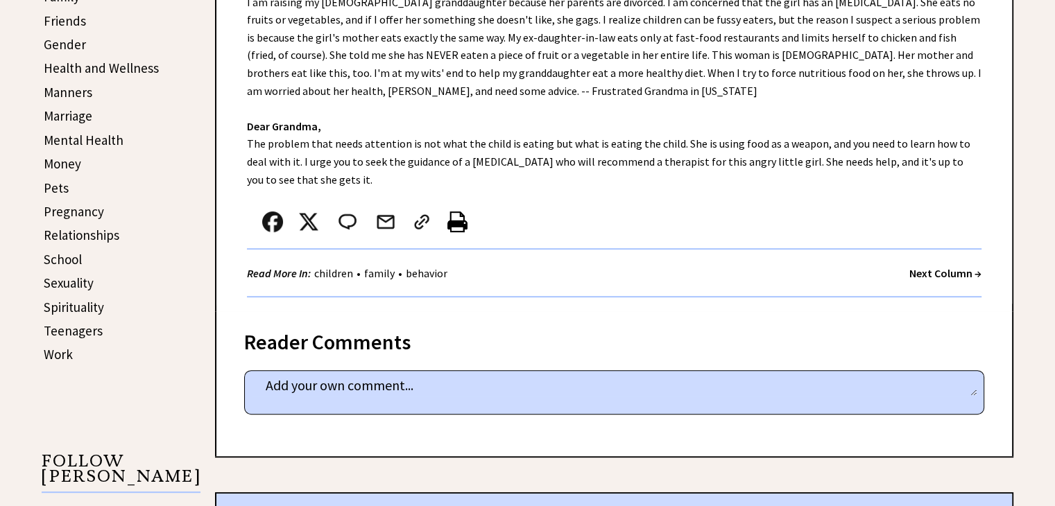
click at [929, 272] on strong "Next Column →" at bounding box center [945, 273] width 72 height 14
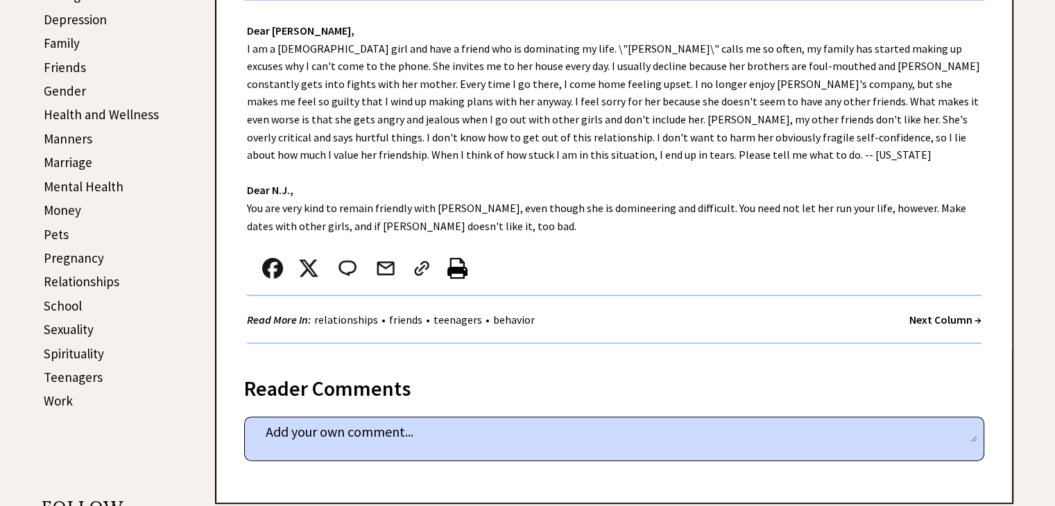
scroll to position [624, 0]
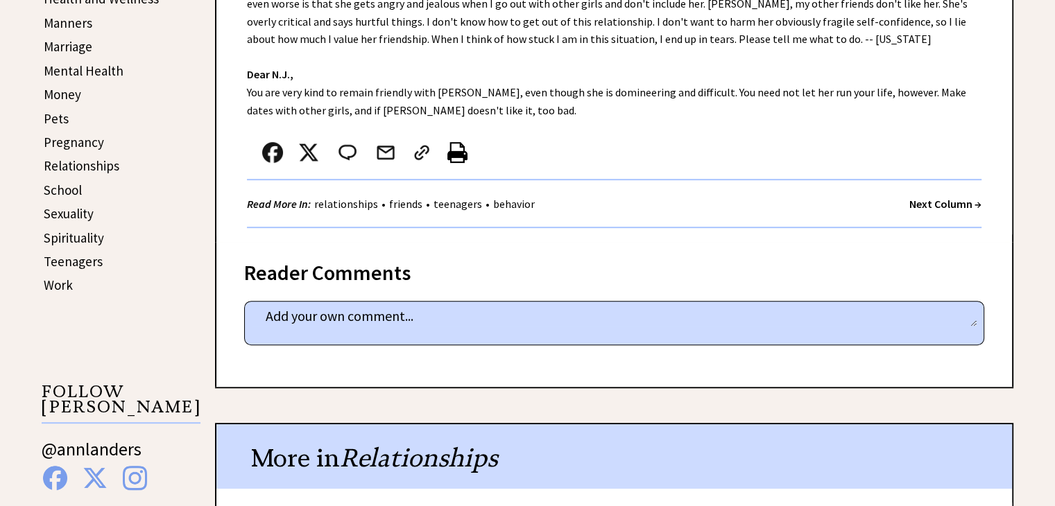
click at [919, 206] on strong "Next Column →" at bounding box center [945, 204] width 72 height 14
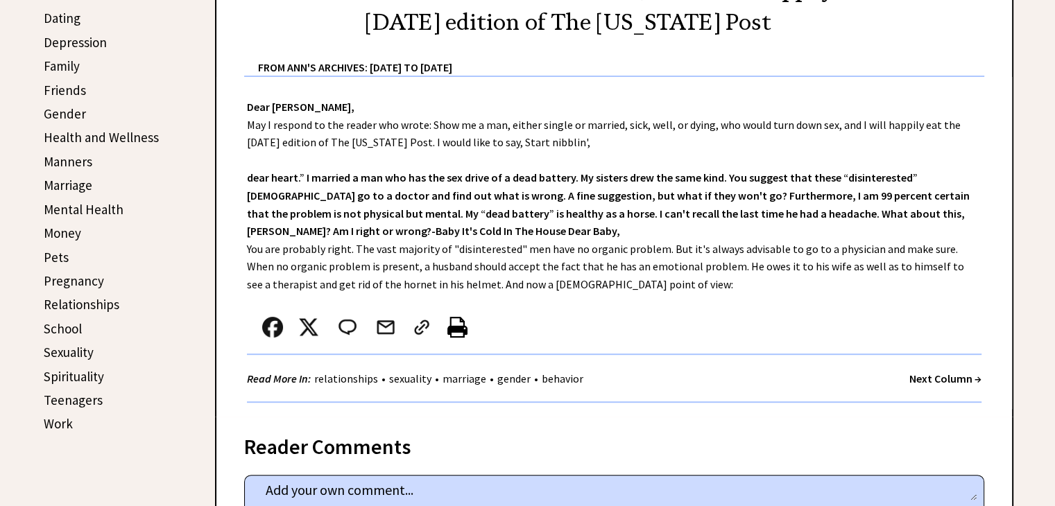
scroll to position [555, 0]
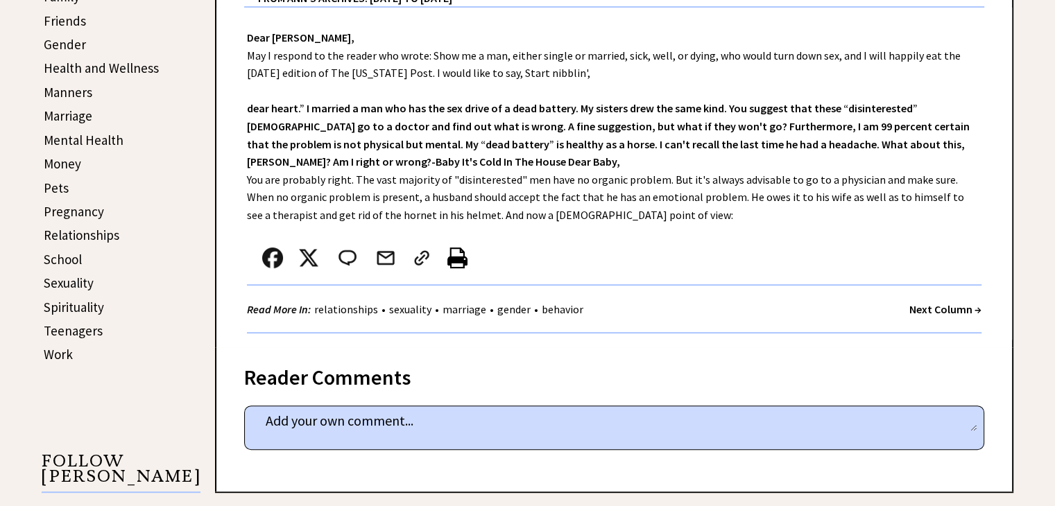
click at [945, 304] on strong "Next Column →" at bounding box center [945, 309] width 72 height 14
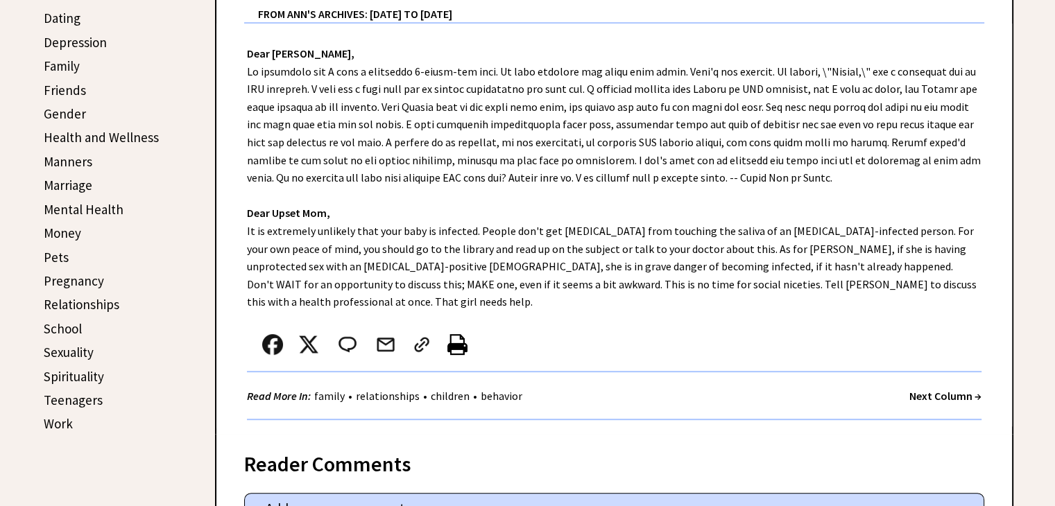
scroll to position [555, 0]
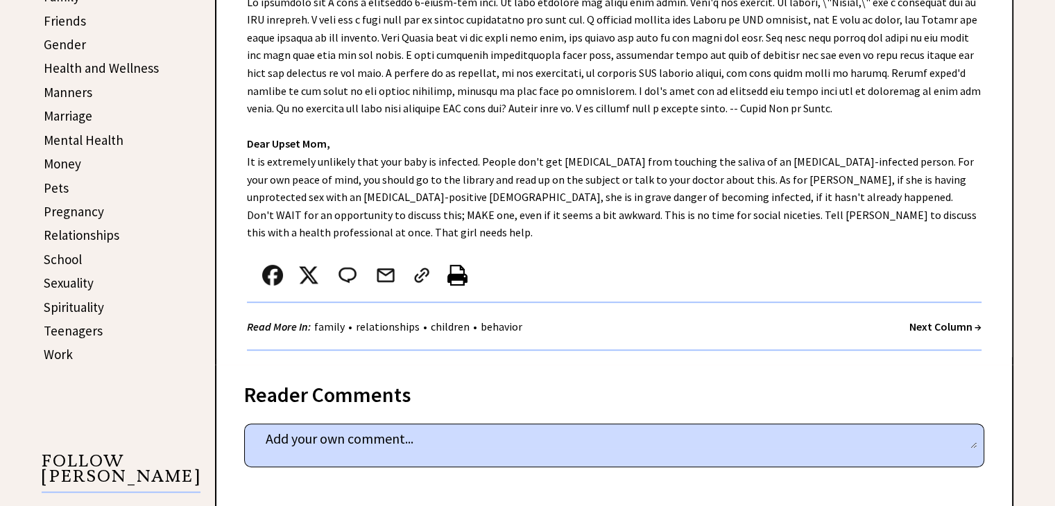
click at [937, 320] on strong "Next Column →" at bounding box center [945, 327] width 72 height 14
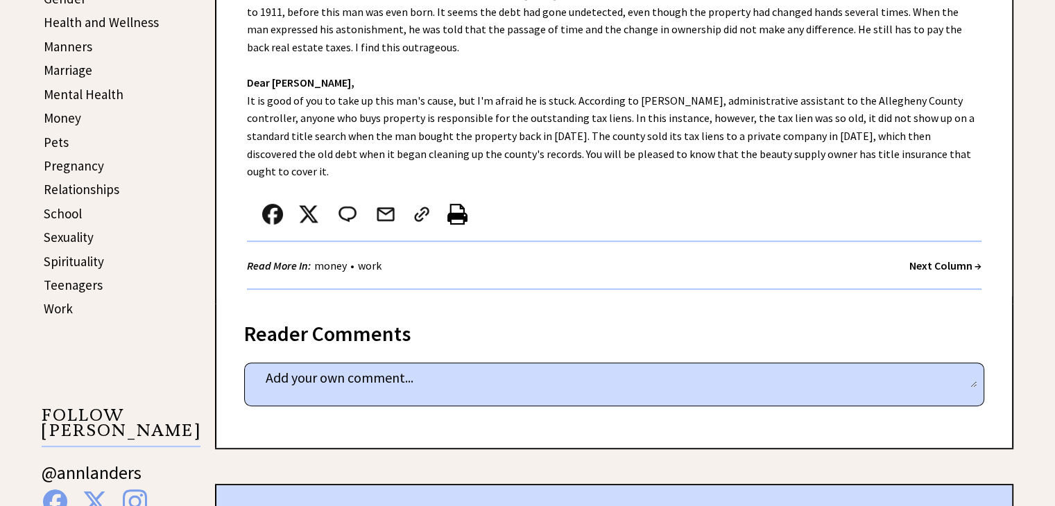
scroll to position [624, 0]
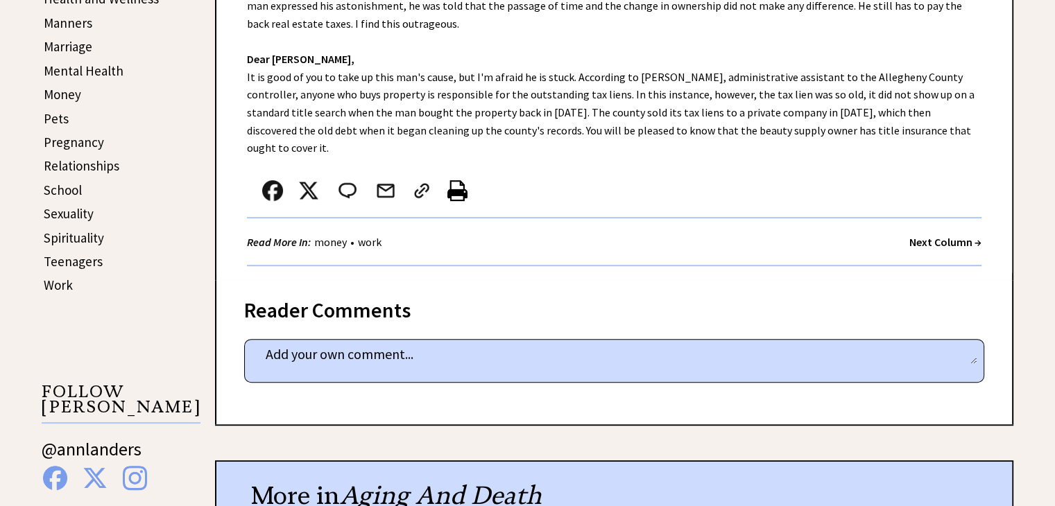
click at [919, 235] on strong "Next Column →" at bounding box center [945, 242] width 72 height 14
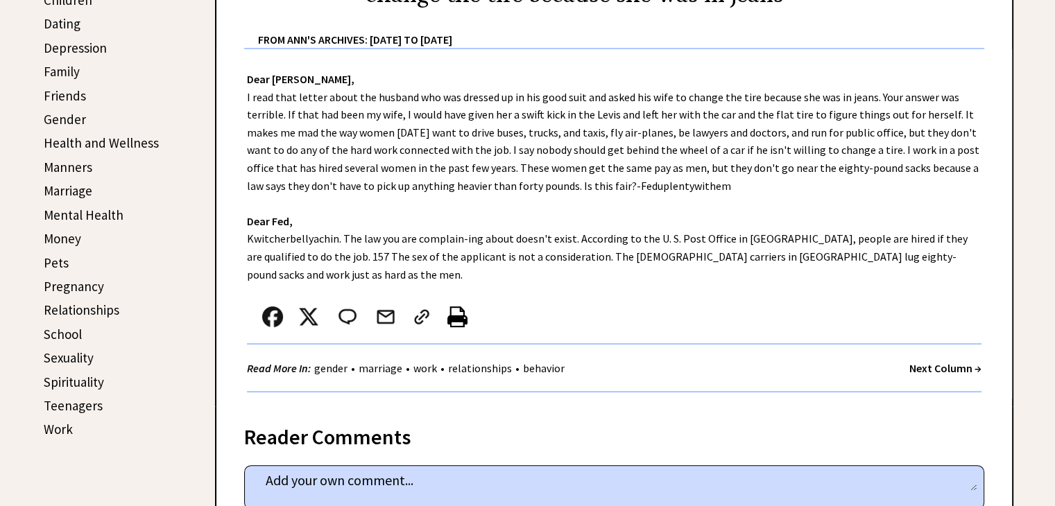
scroll to position [555, 0]
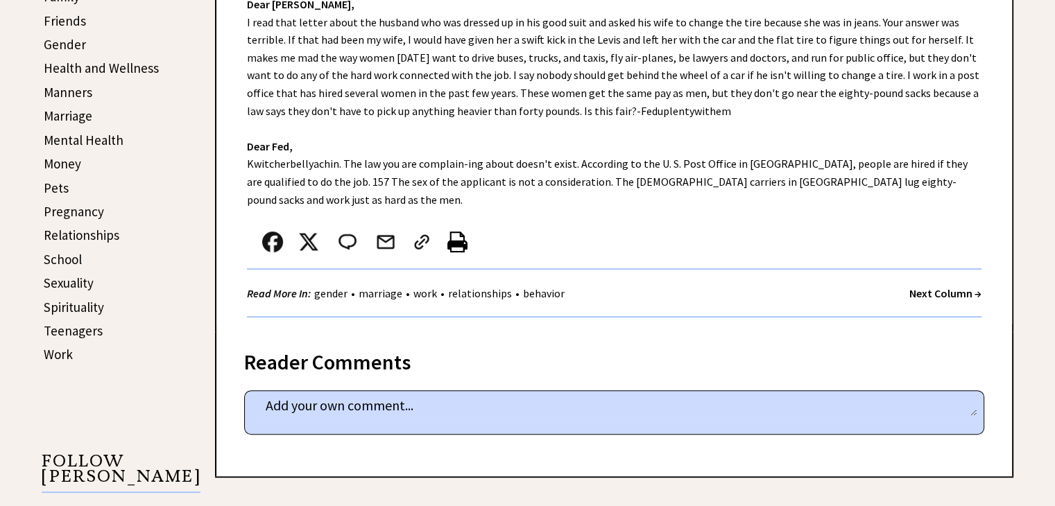
click at [938, 286] on strong "Next Column →" at bounding box center [945, 293] width 72 height 14
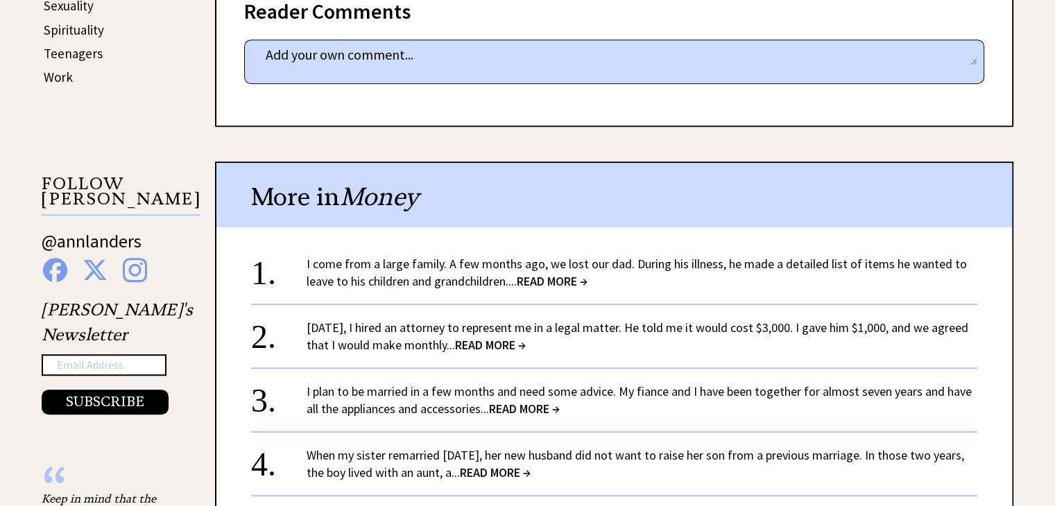
scroll to position [901, 0]
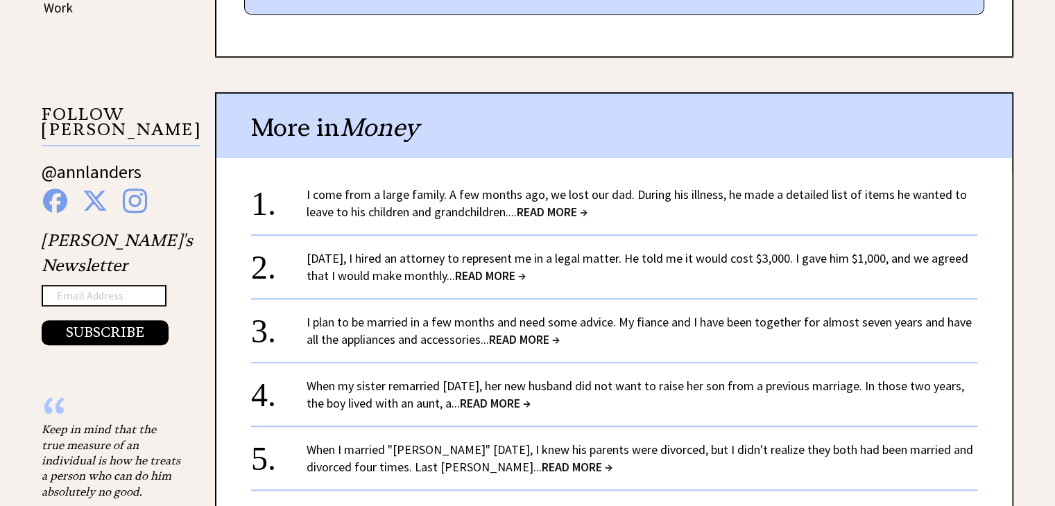
click at [526, 270] on span "READ MORE →" at bounding box center [490, 276] width 71 height 16
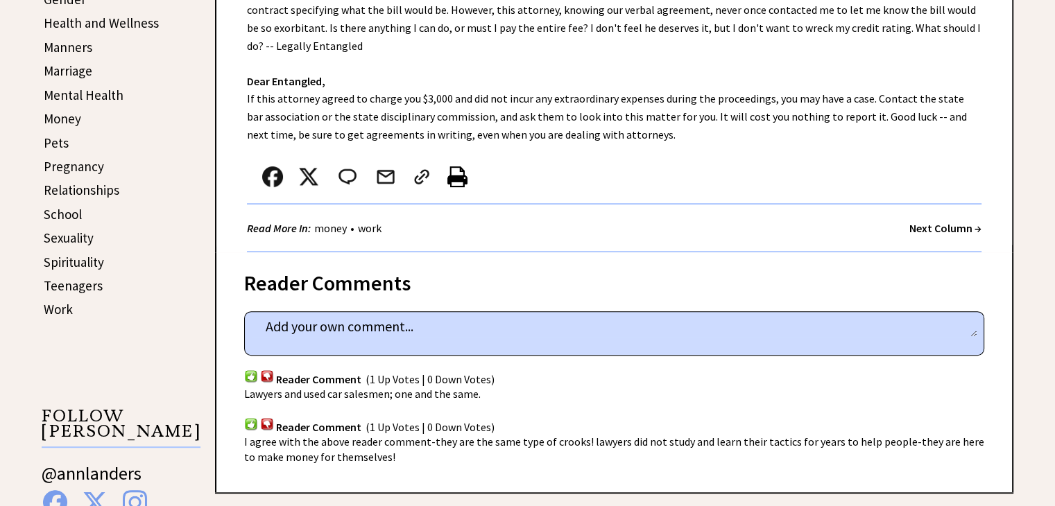
scroll to position [624, 0]
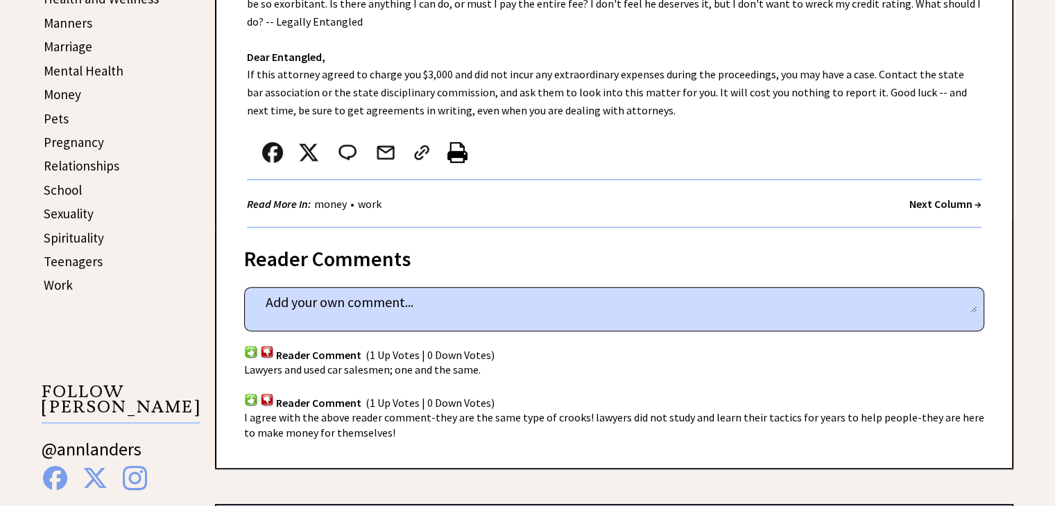
click at [935, 200] on strong "Next Column →" at bounding box center [945, 204] width 72 height 14
click at [935, 202] on strong "Next Column →" at bounding box center [945, 204] width 72 height 14
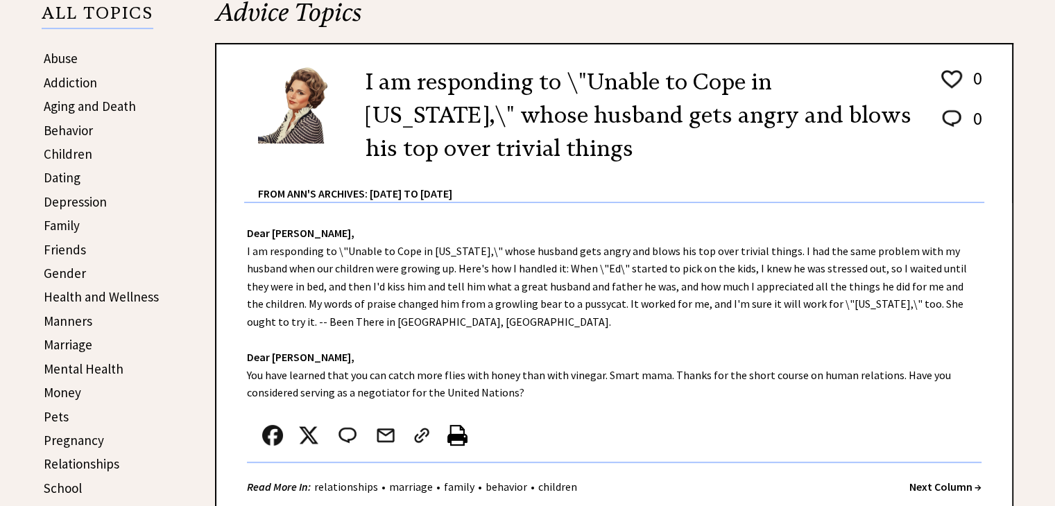
scroll to position [347, 0]
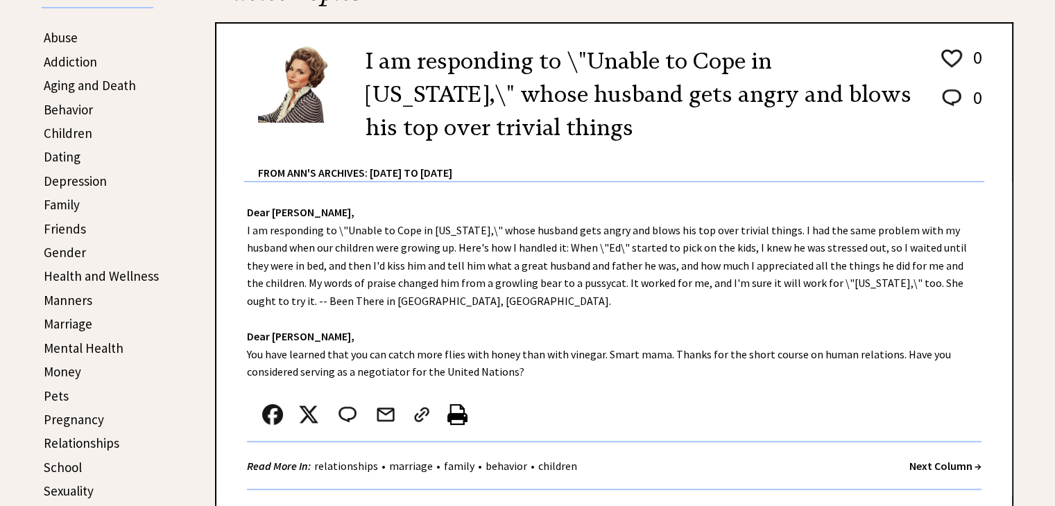
click at [929, 461] on strong "Next Column →" at bounding box center [945, 466] width 72 height 14
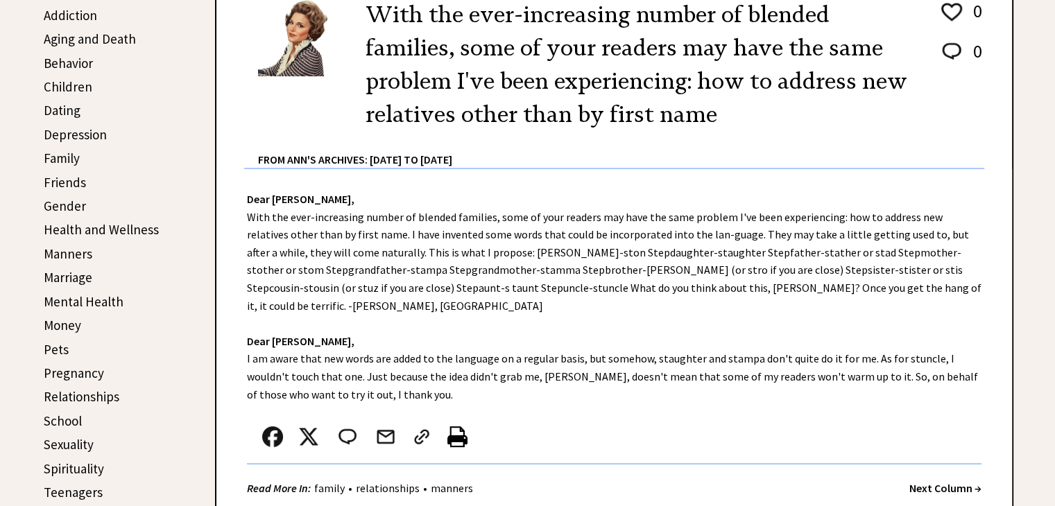
scroll to position [416, 0]
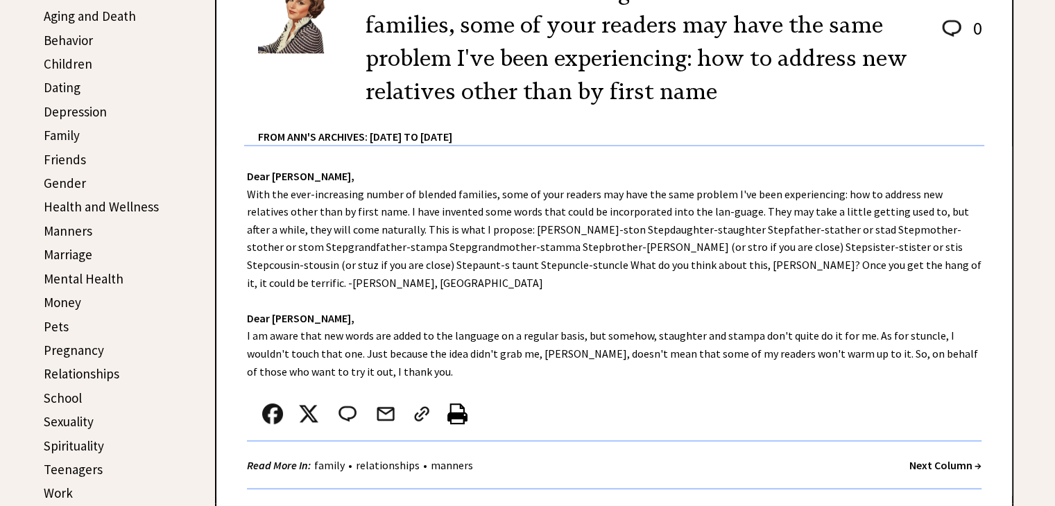
click at [929, 458] on strong "Next Column →" at bounding box center [945, 465] width 72 height 14
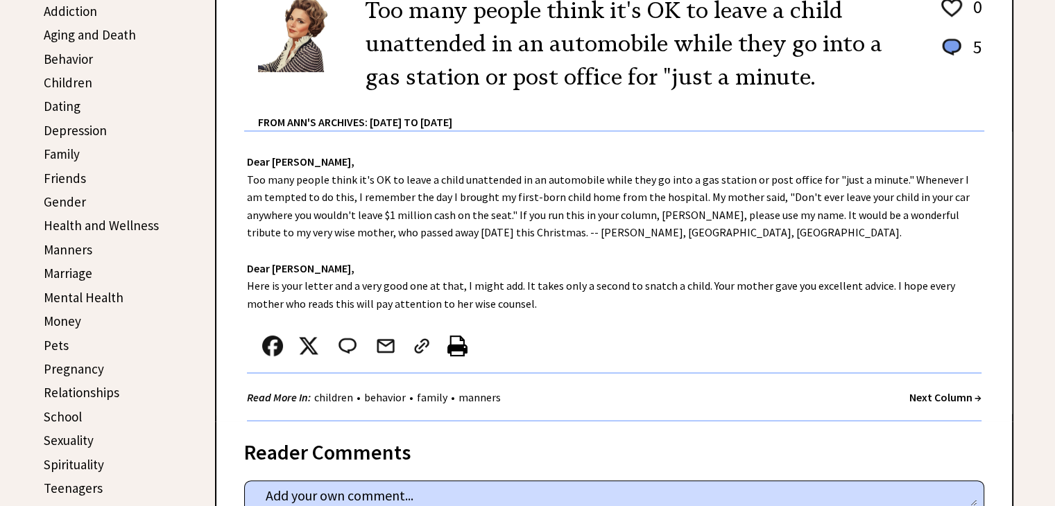
scroll to position [416, 0]
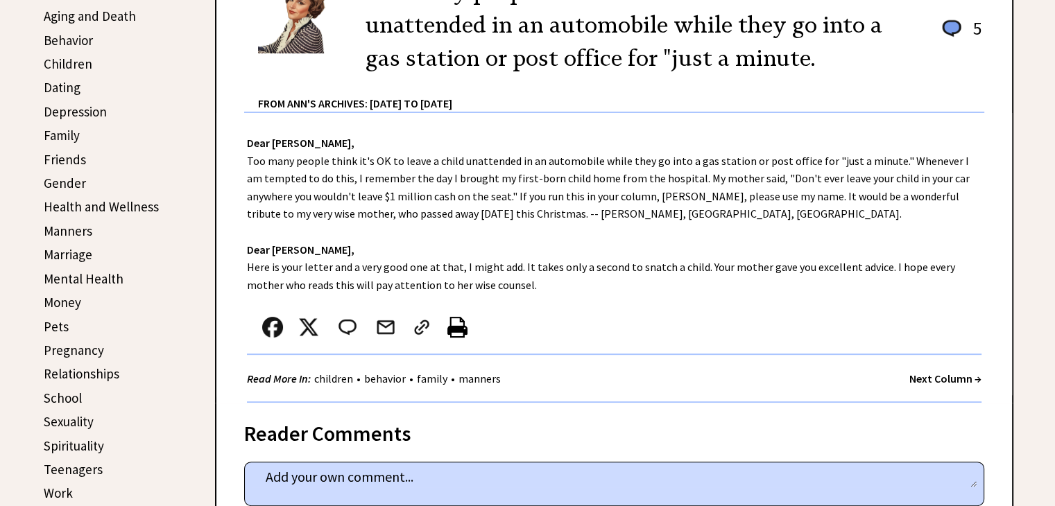
click at [944, 378] on strong "Next Column →" at bounding box center [945, 379] width 72 height 14
click at [943, 378] on strong "Next Column →" at bounding box center [945, 379] width 72 height 14
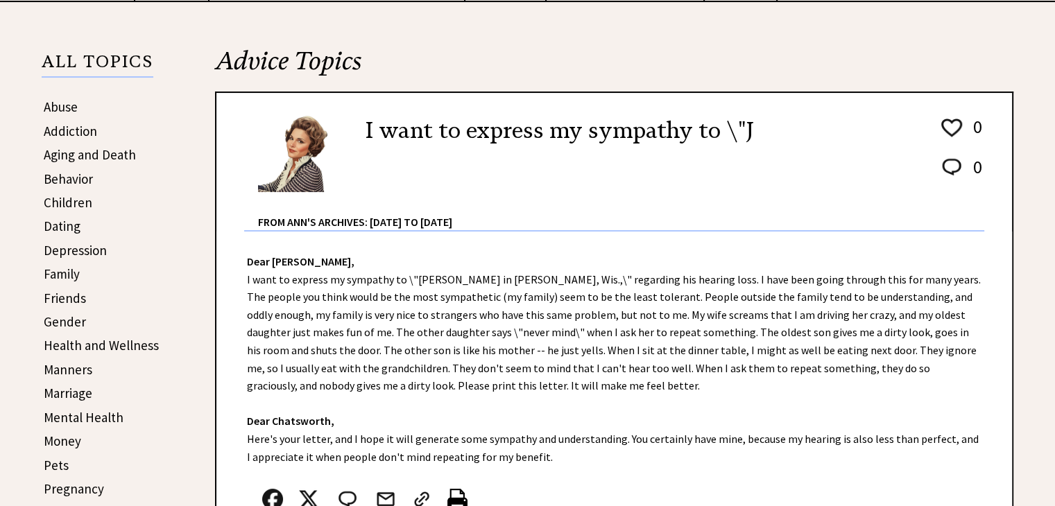
scroll to position [347, 0]
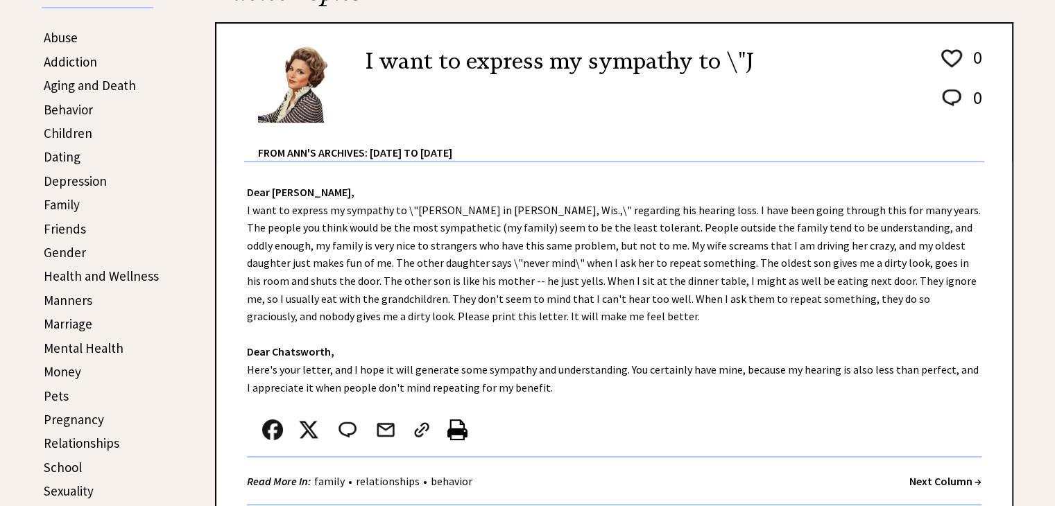
click at [924, 480] on strong "Next Column →" at bounding box center [945, 481] width 72 height 14
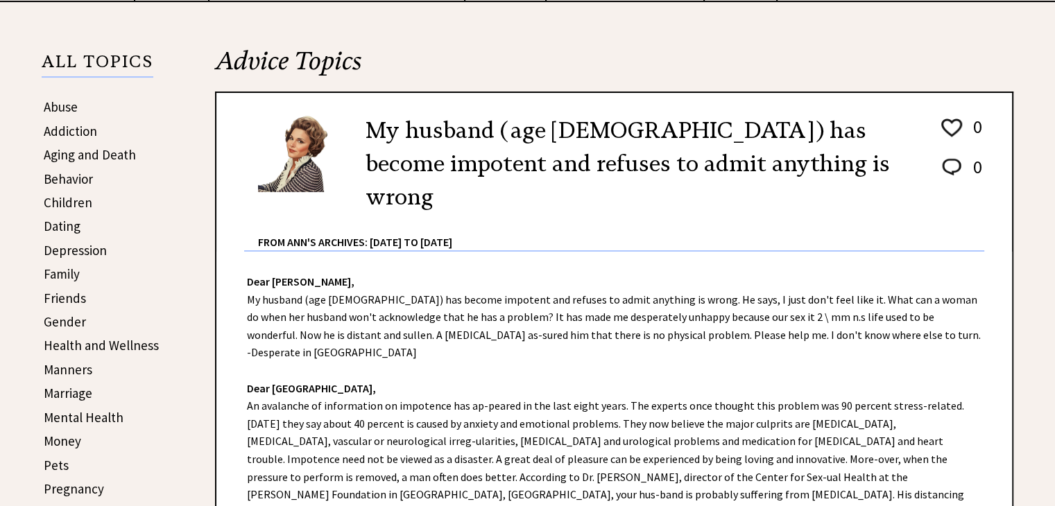
scroll to position [347, 0]
